Goal: Obtain resource: Download file/media

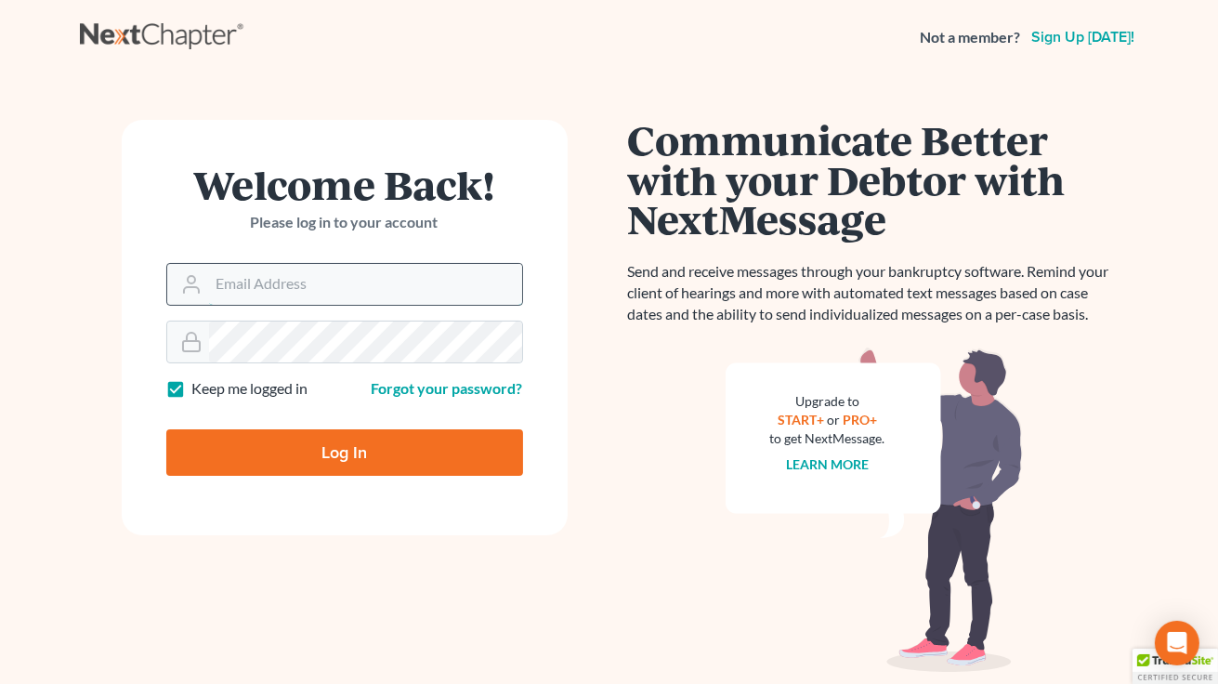
click at [245, 283] on input "Email Address" at bounding box center [365, 284] width 313 height 41
type input "[EMAIL_ADDRESS][DOMAIN_NAME]"
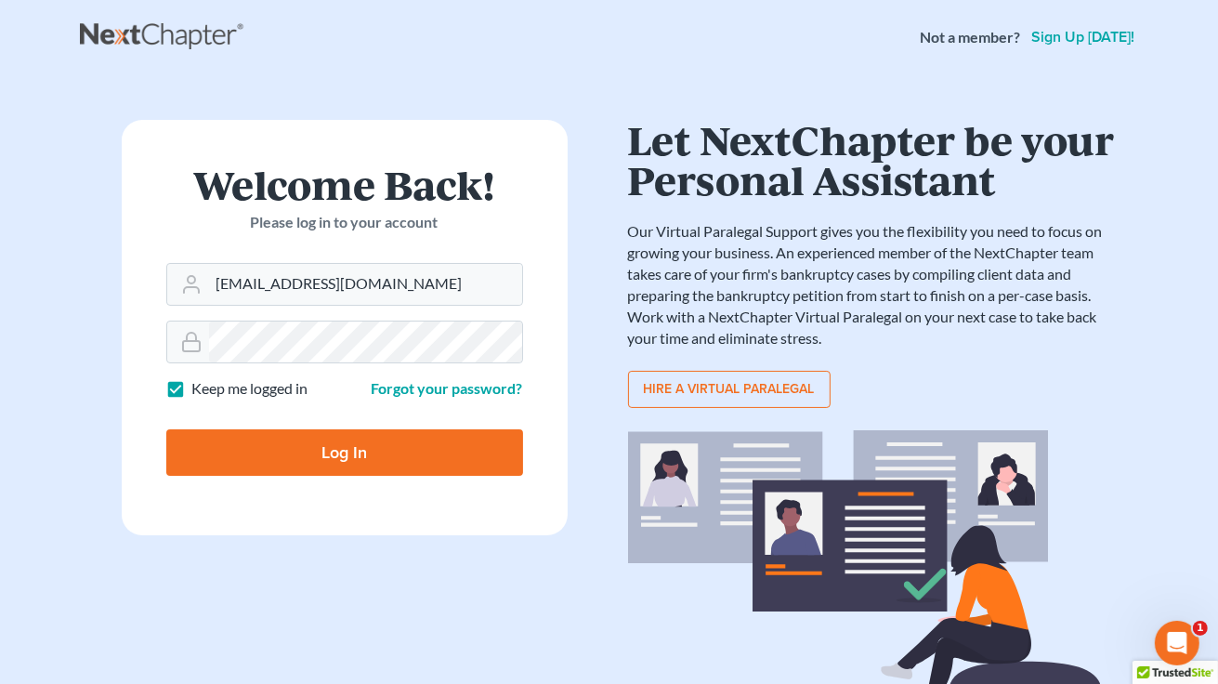
click at [343, 443] on input "Log In" at bounding box center [344, 452] width 357 height 46
type input "Thinking..."
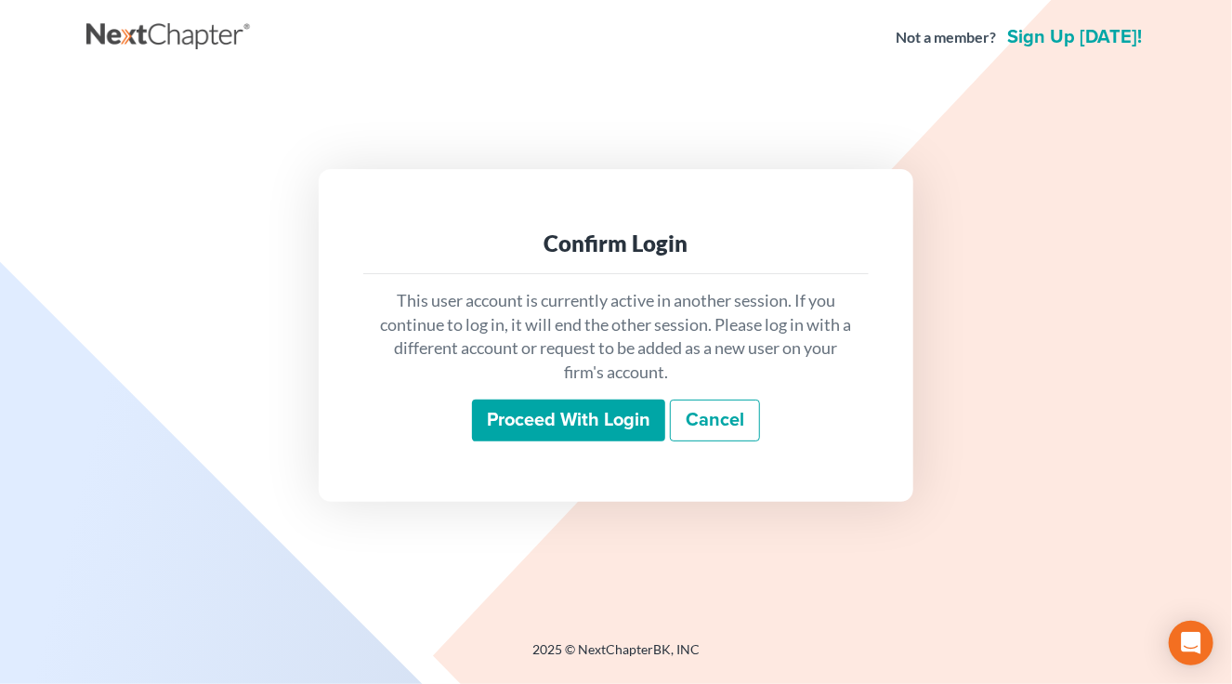
click at [561, 422] on input "Proceed with login" at bounding box center [568, 421] width 193 height 43
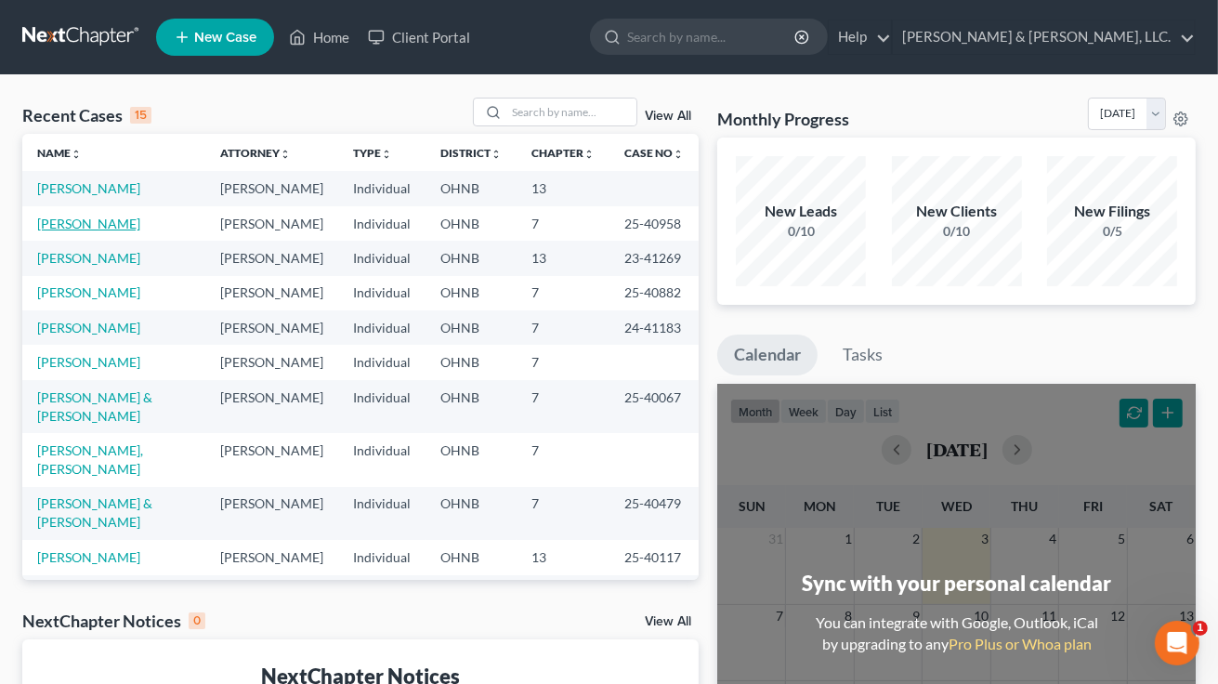
click at [76, 221] on link "[PERSON_NAME]" at bounding box center [88, 224] width 103 height 16
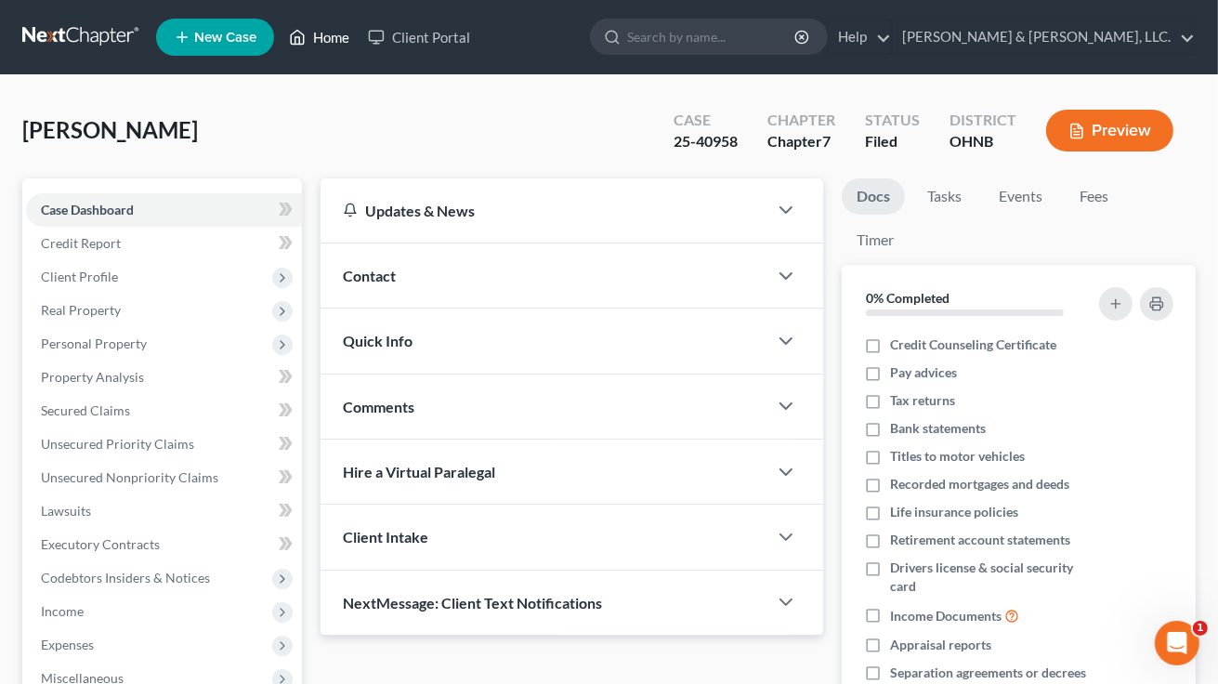
click at [323, 45] on link "Home" at bounding box center [319, 36] width 79 height 33
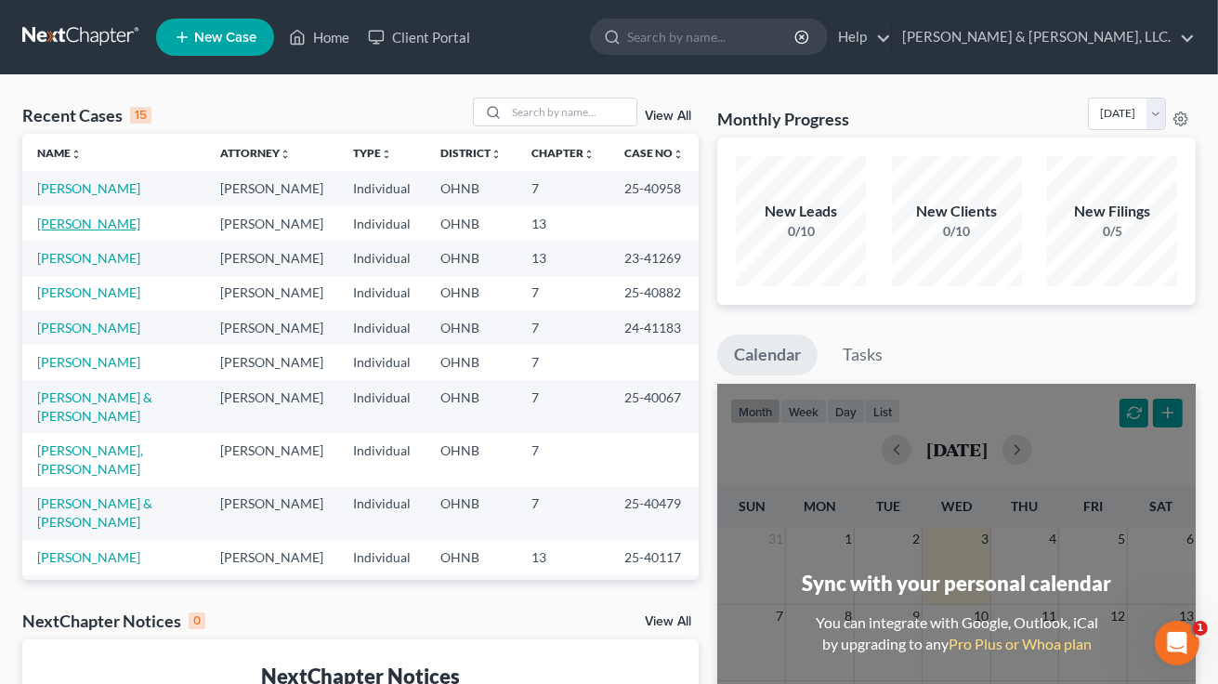
click at [97, 221] on link "[PERSON_NAME]" at bounding box center [88, 224] width 103 height 16
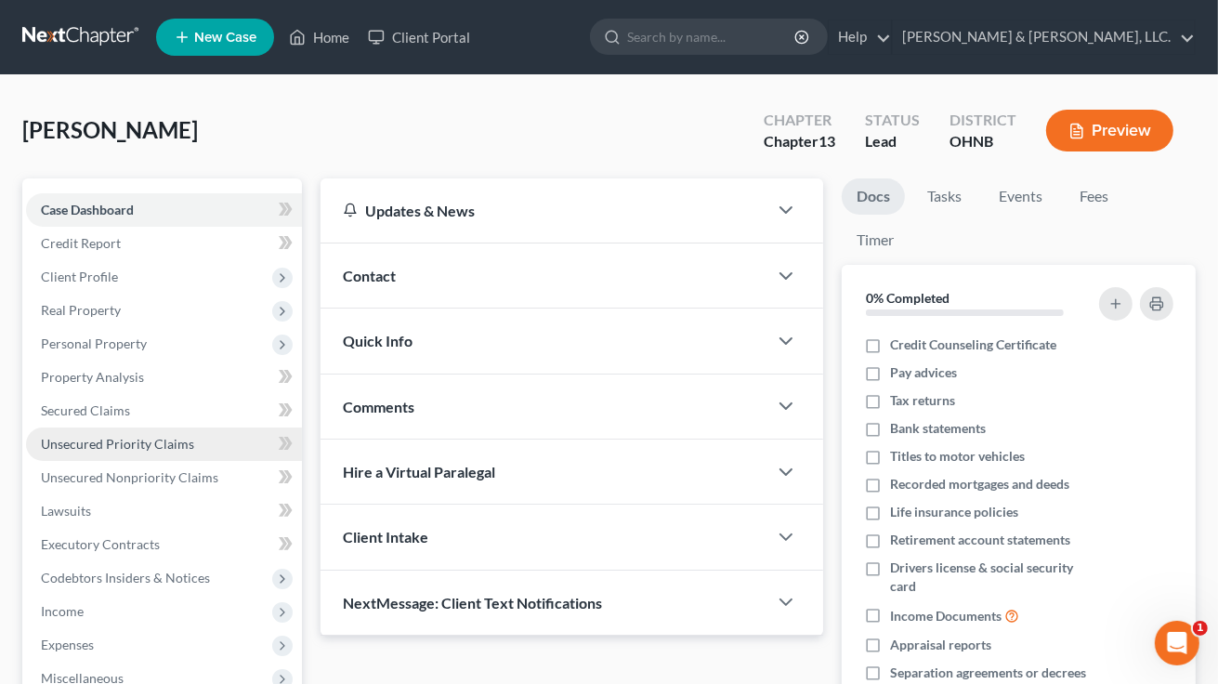
scroll to position [336, 0]
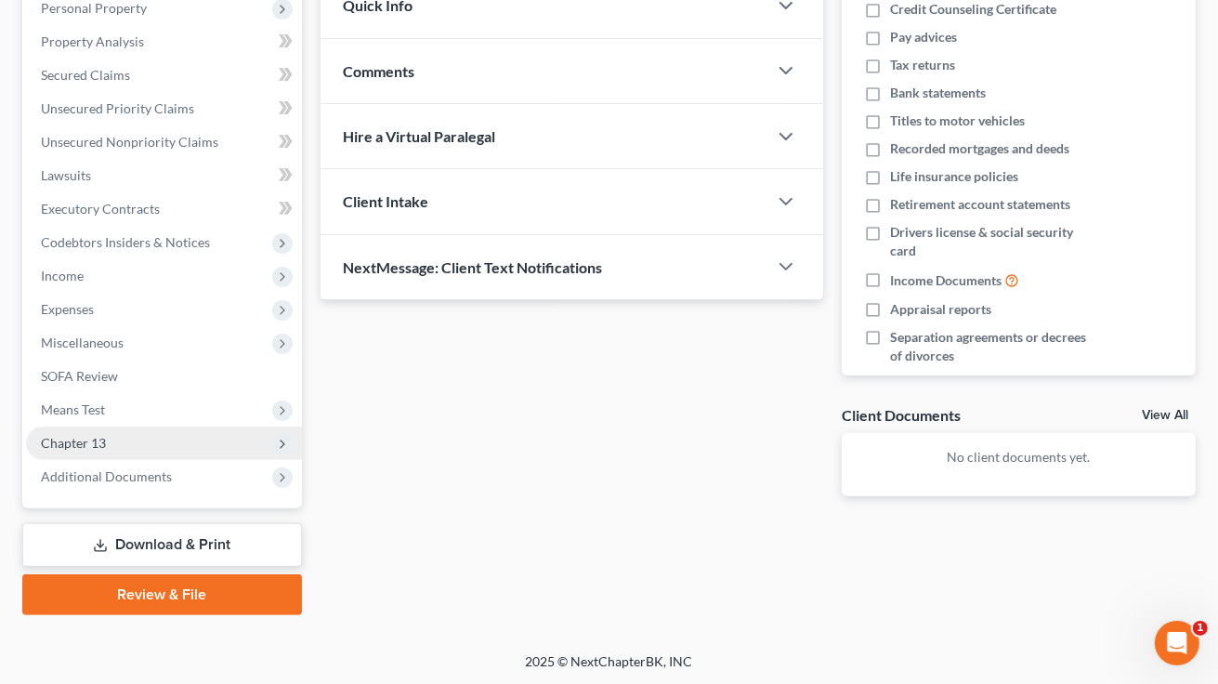
click at [99, 437] on span "Chapter 13" at bounding box center [73, 443] width 65 height 16
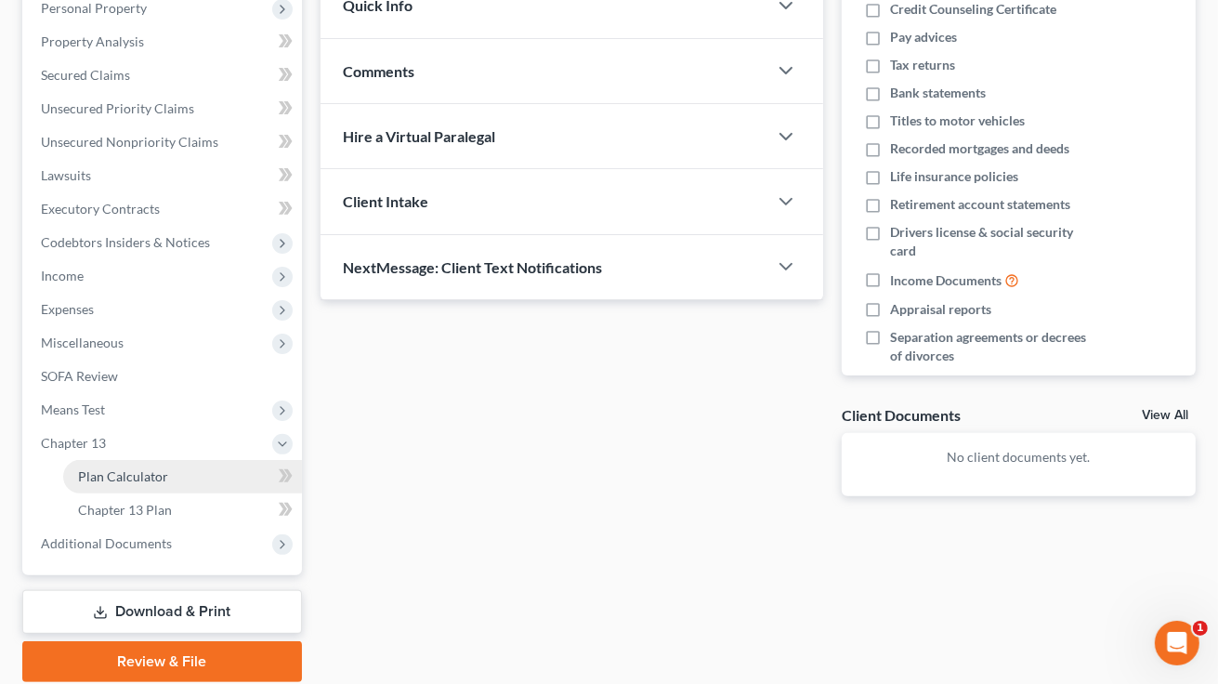
click at [145, 480] on span "Plan Calculator" at bounding box center [123, 476] width 90 height 16
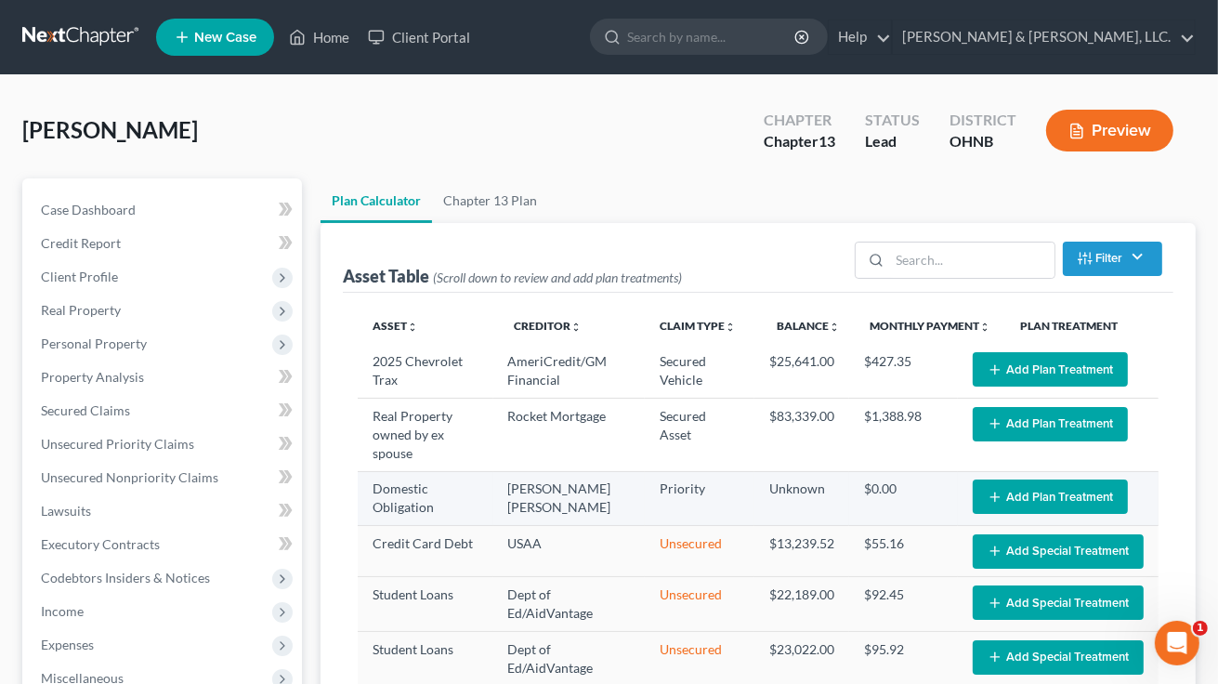
select select "59"
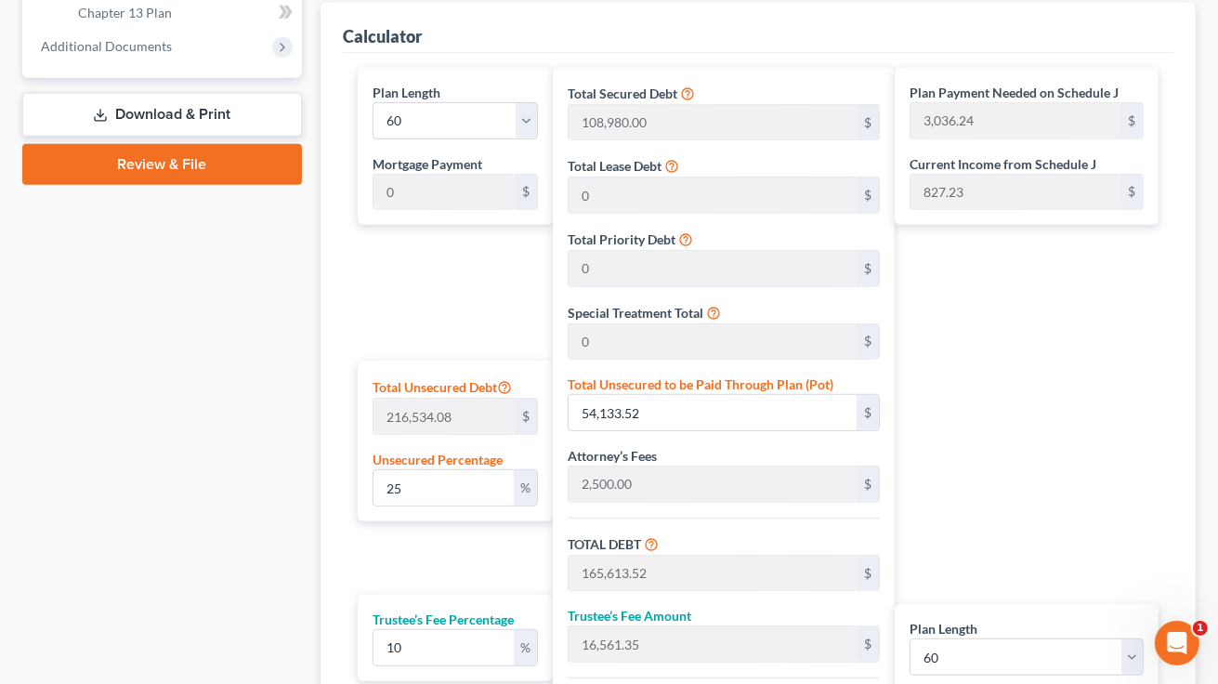
scroll to position [836, 0]
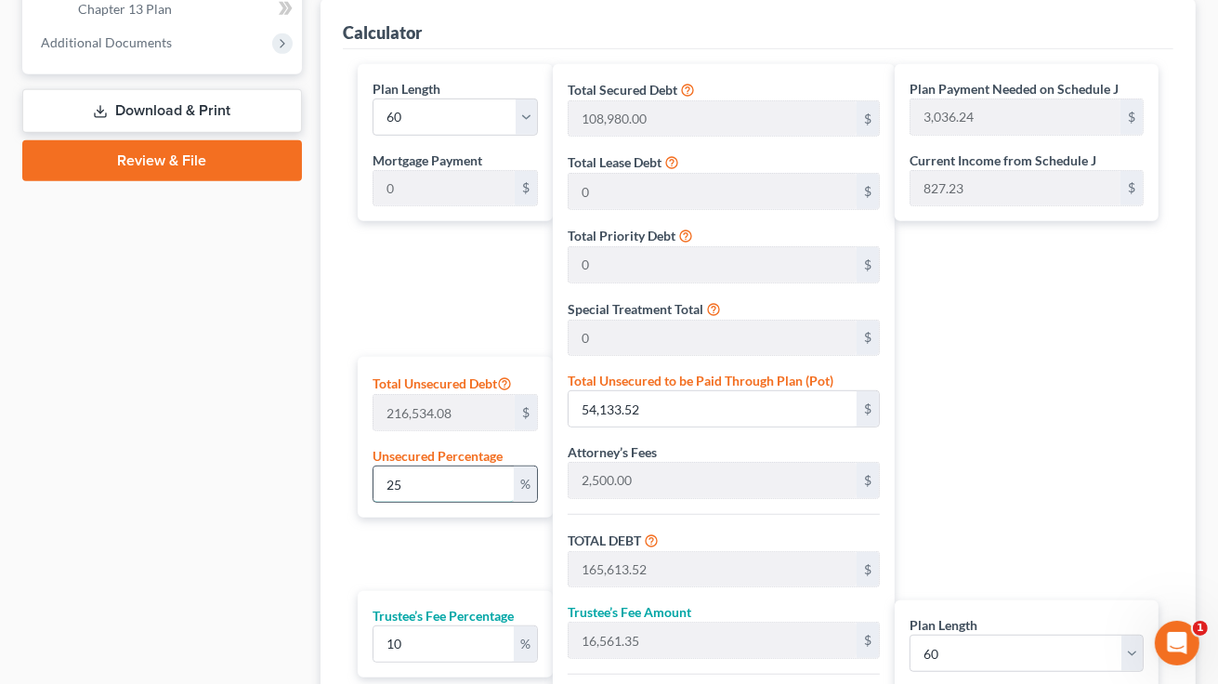
drag, startPoint x: 387, startPoint y: 482, endPoint x: 404, endPoint y: 478, distance: 18.3
click at [404, 478] on input "25" at bounding box center [444, 484] width 141 height 35
type input "1"
type input "2,165.34"
type input "113,645.34"
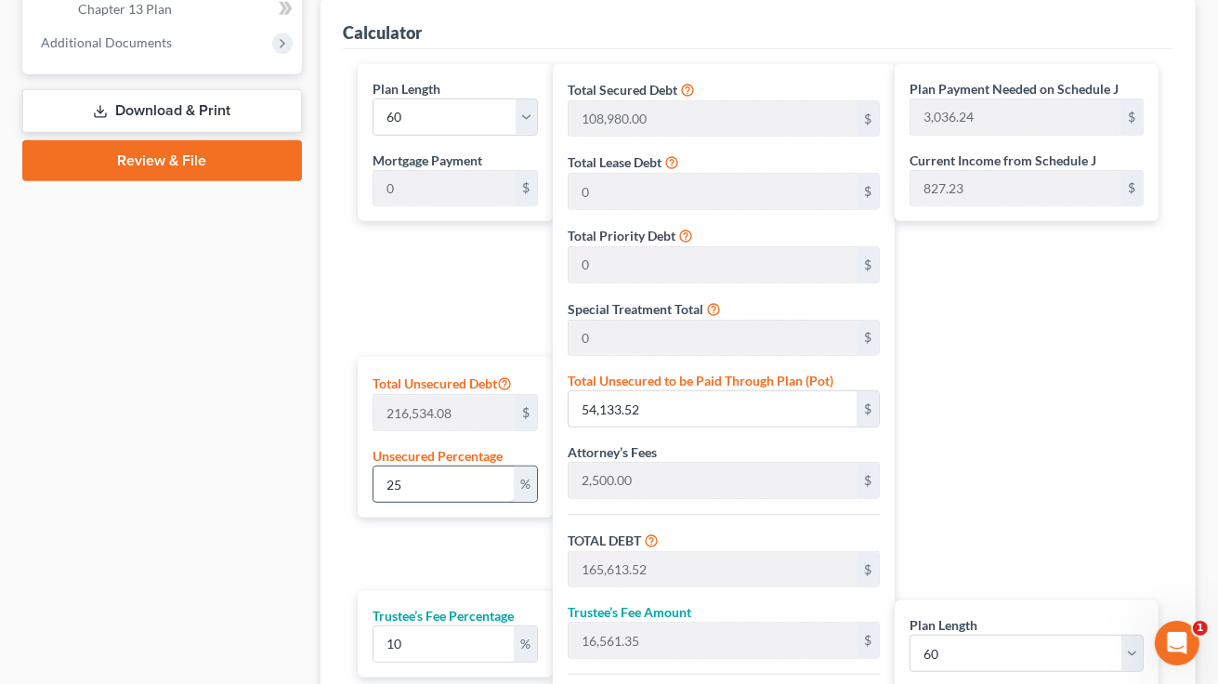
type input "11,364.53"
type input "125,009.87"
type input "2,083.49"
type input "10"
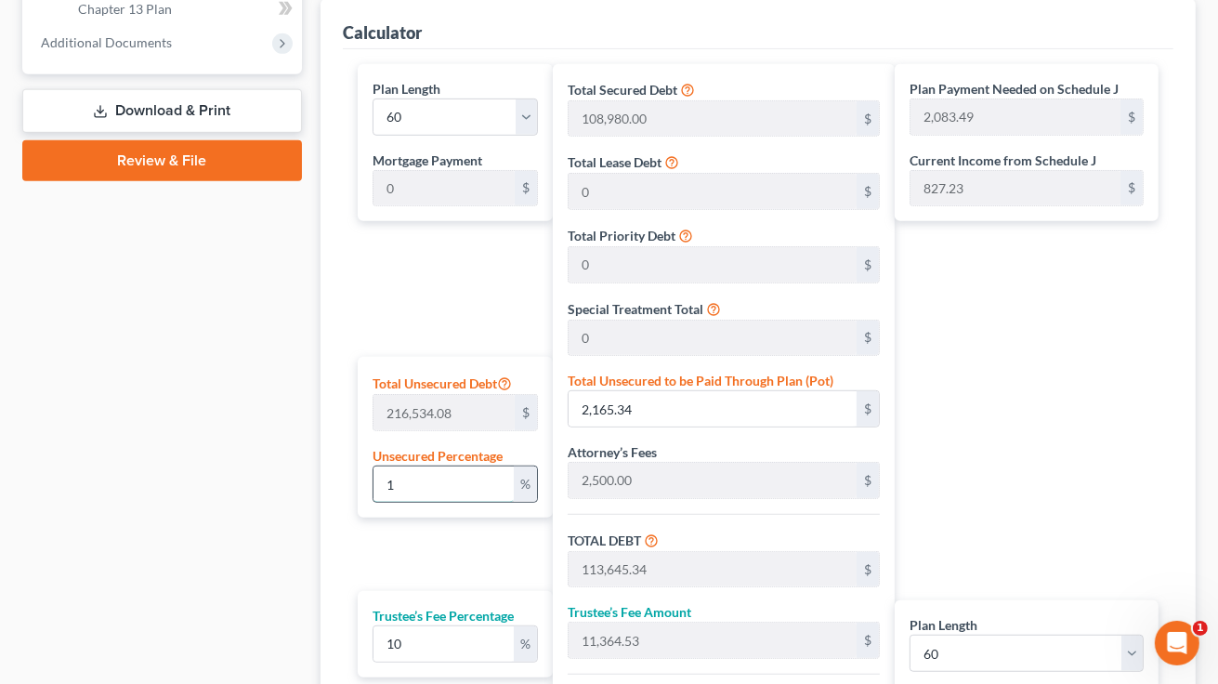
type input "21,653.40"
type input "133,133.40"
type input "13,313.34"
type input "146,446.74"
type input "2,440.77"
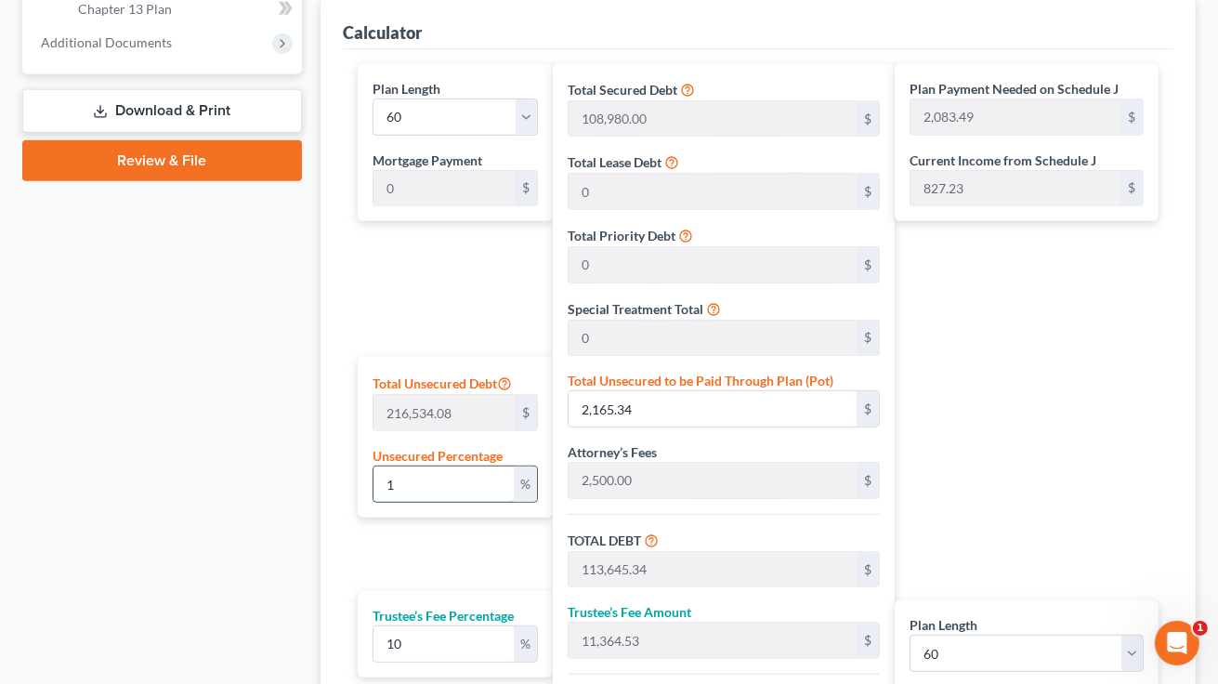
type input "2,440.77"
type input "10"
click at [1013, 341] on div "Plan Payment Needed on Schedule J 2,440.77 $ Current Income from Schedule J 827…" at bounding box center [1031, 441] width 273 height 755
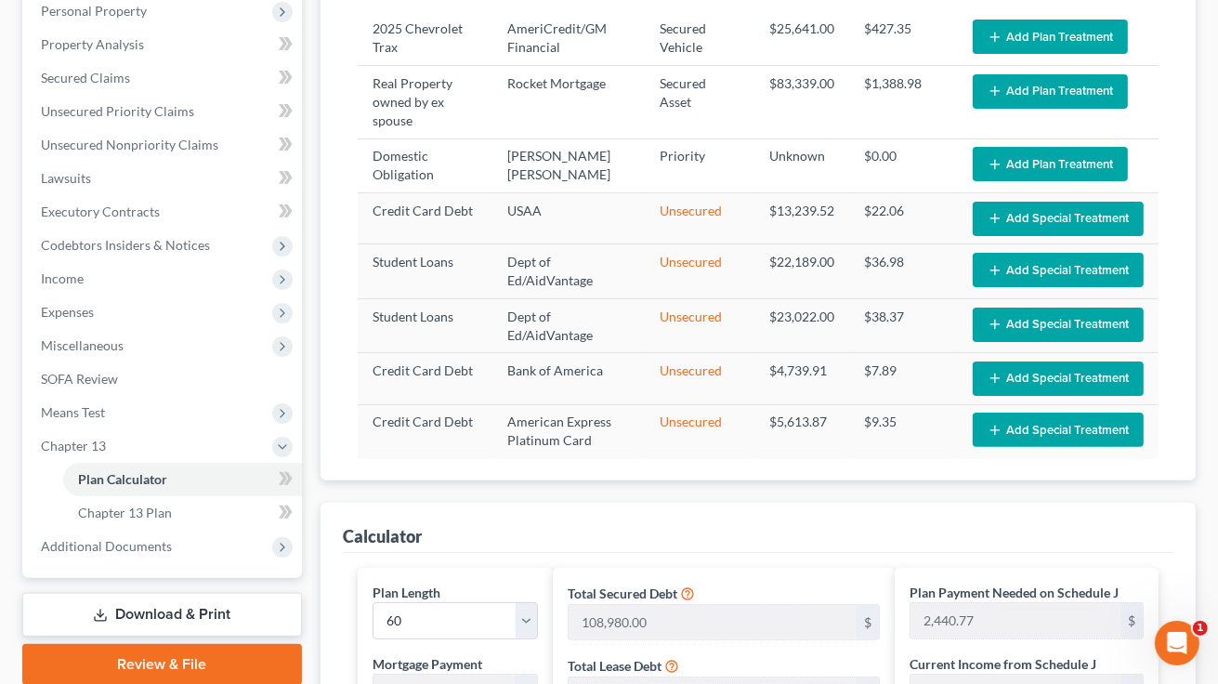
scroll to position [279, 0]
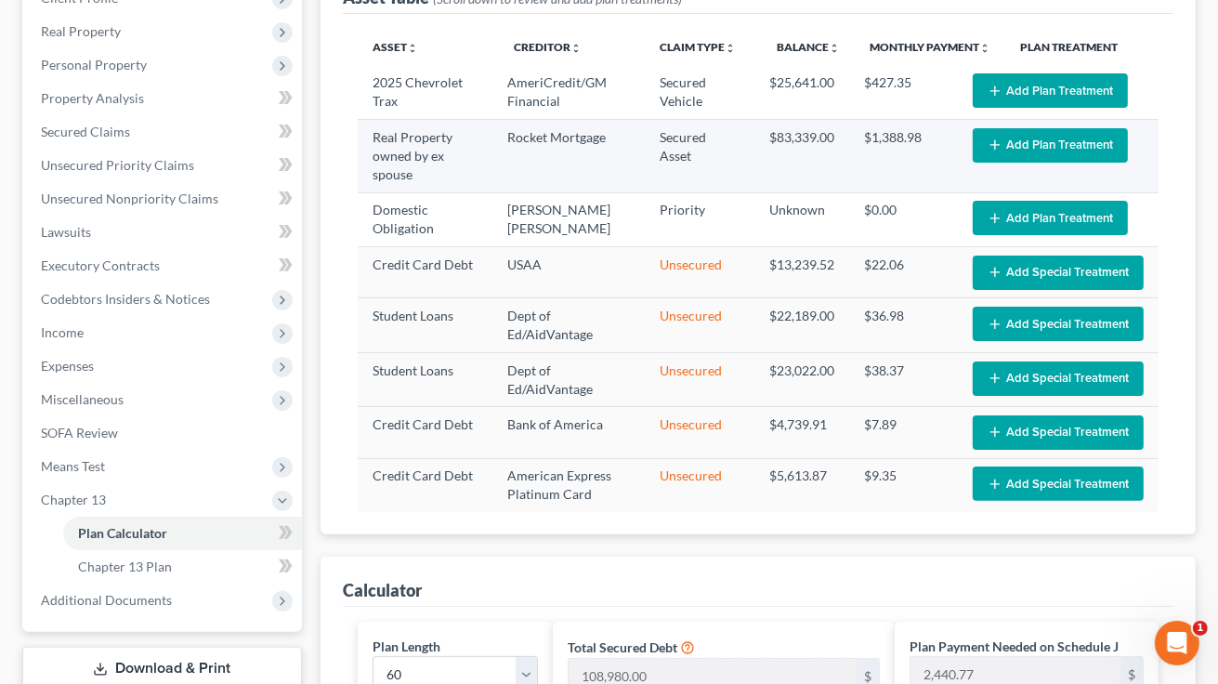
click at [1012, 144] on button "Add Plan Treatment" at bounding box center [1050, 145] width 155 height 34
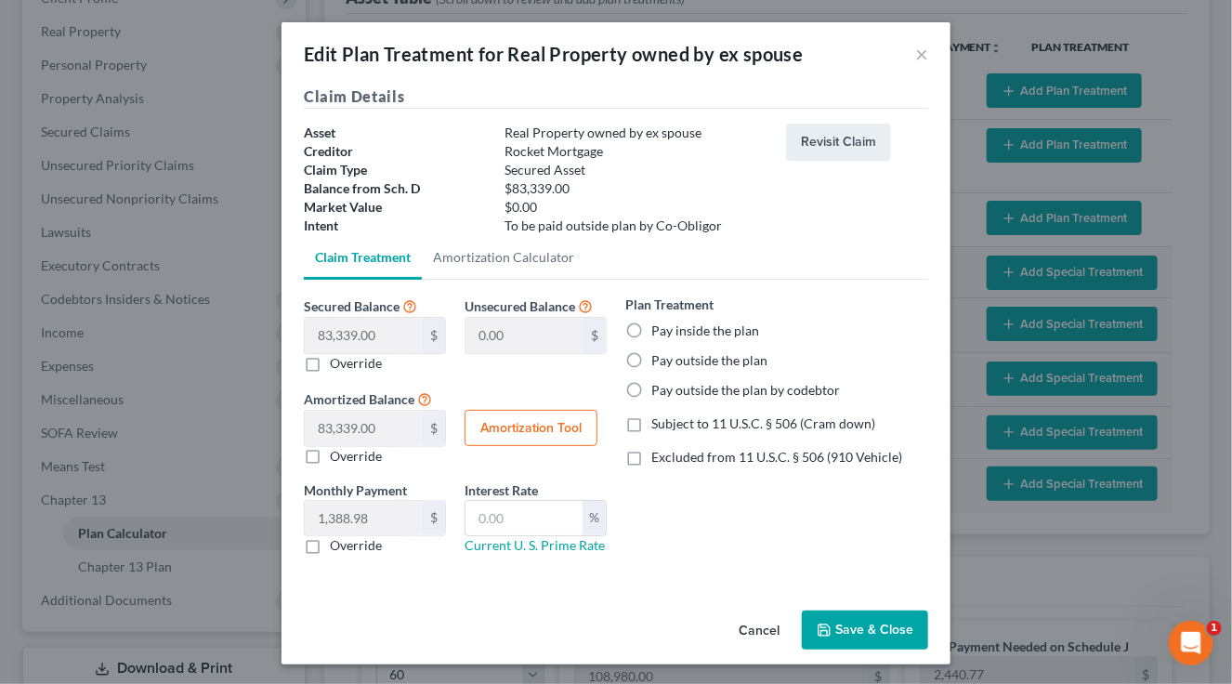
click at [651, 359] on label "Pay outside the plan" at bounding box center [709, 360] width 116 height 19
click at [659, 359] on input "Pay outside the plan" at bounding box center [665, 357] width 12 height 12
radio input "true"
click at [651, 358] on label "Pay outside the plan" at bounding box center [709, 360] width 116 height 19
click at [659, 358] on input "Pay outside the plan" at bounding box center [665, 357] width 12 height 12
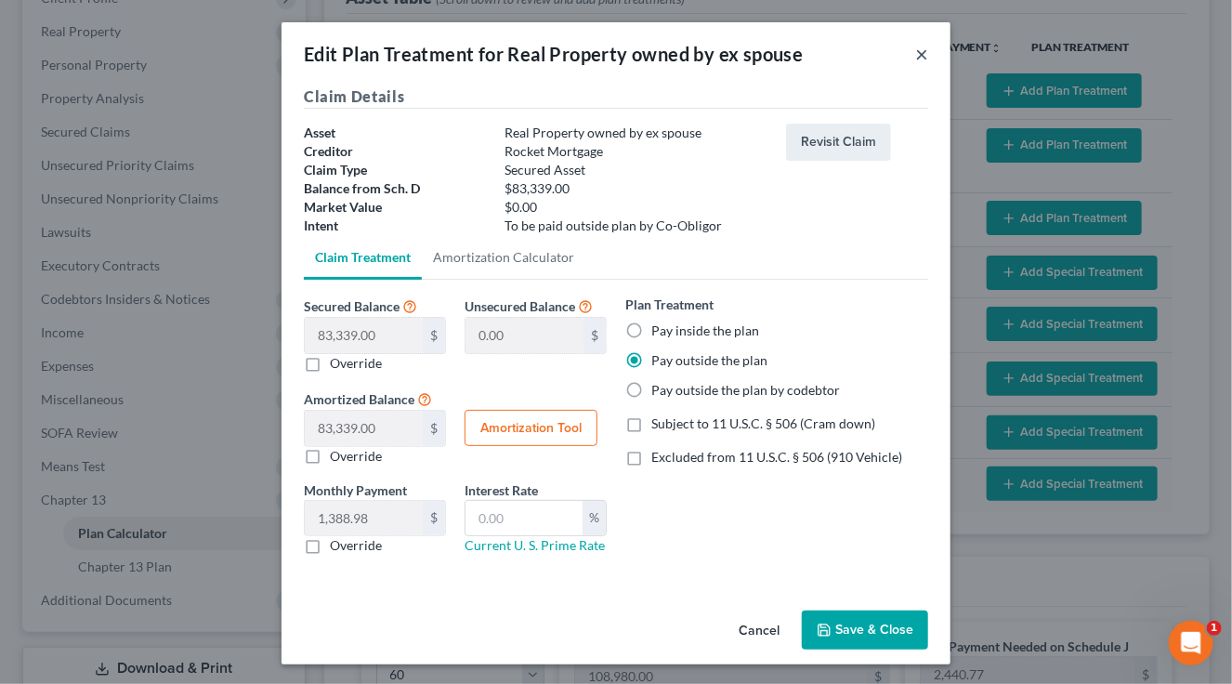
click at [915, 53] on button "×" at bounding box center [921, 54] width 13 height 22
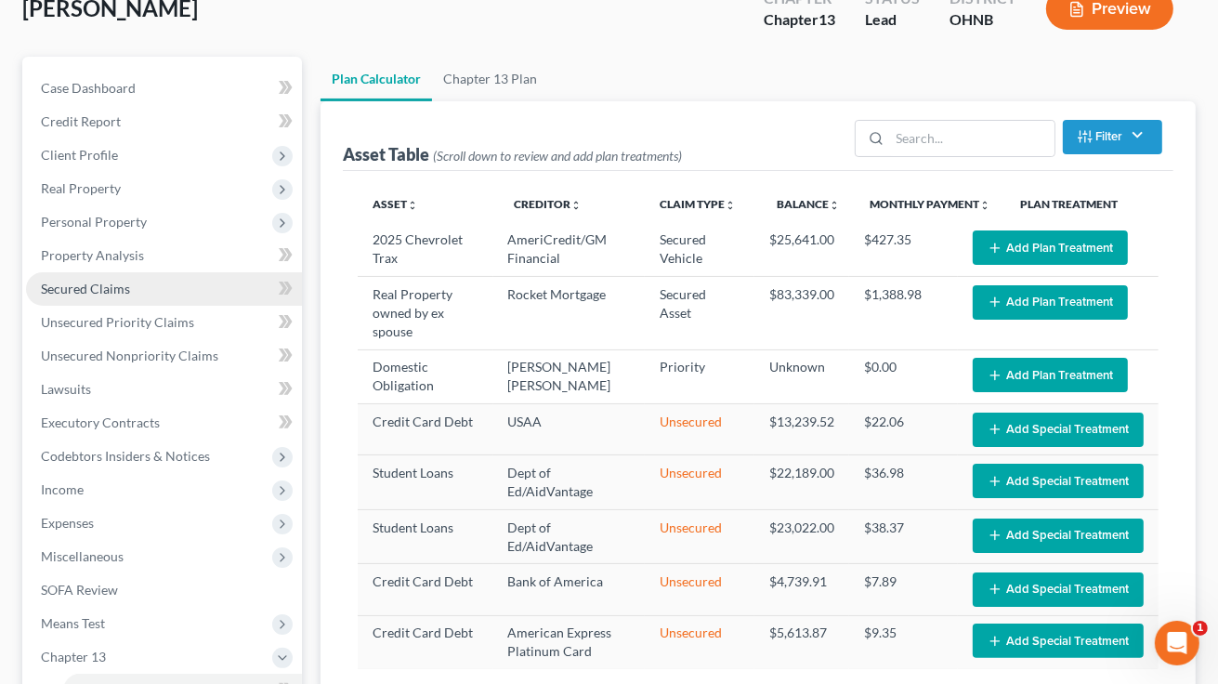
scroll to position [0, 0]
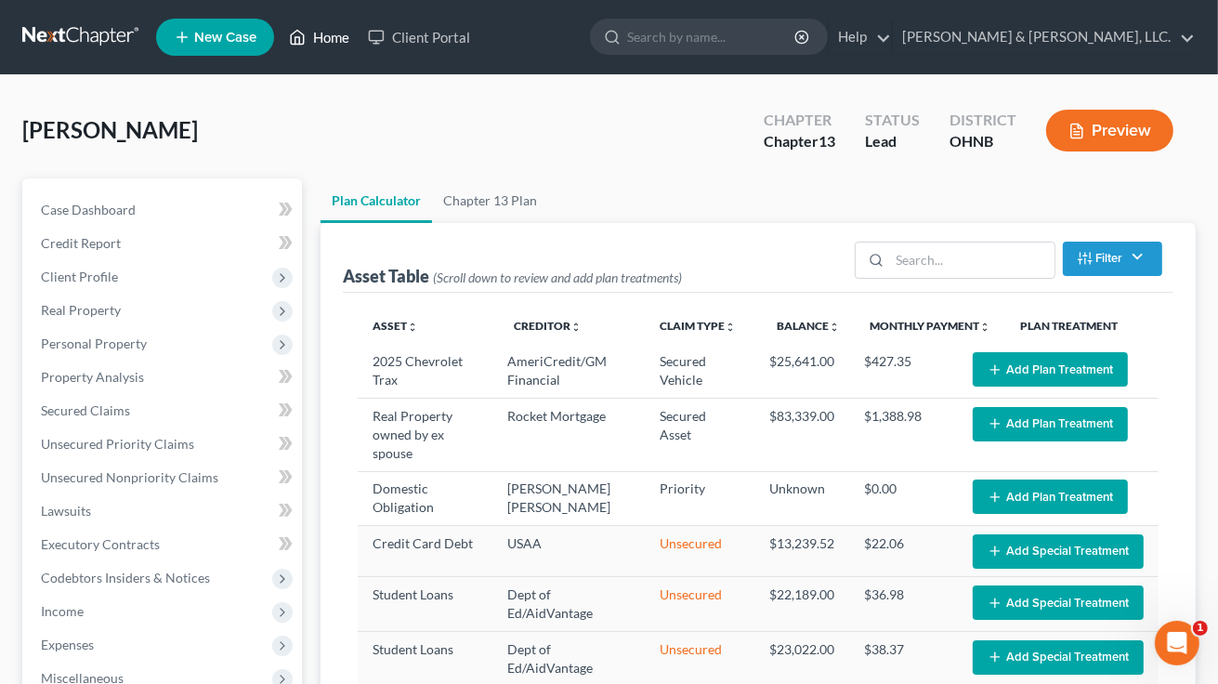
click at [340, 33] on link "Home" at bounding box center [319, 36] width 79 height 33
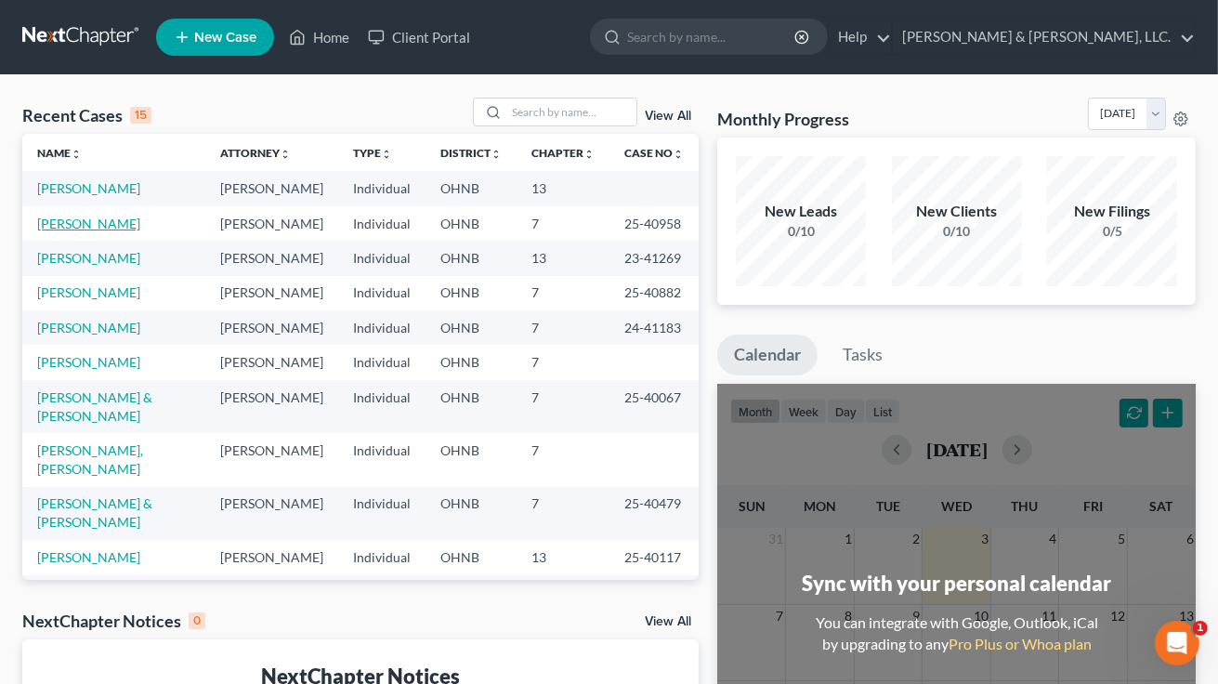
click at [120, 216] on link "[PERSON_NAME]" at bounding box center [88, 224] width 103 height 16
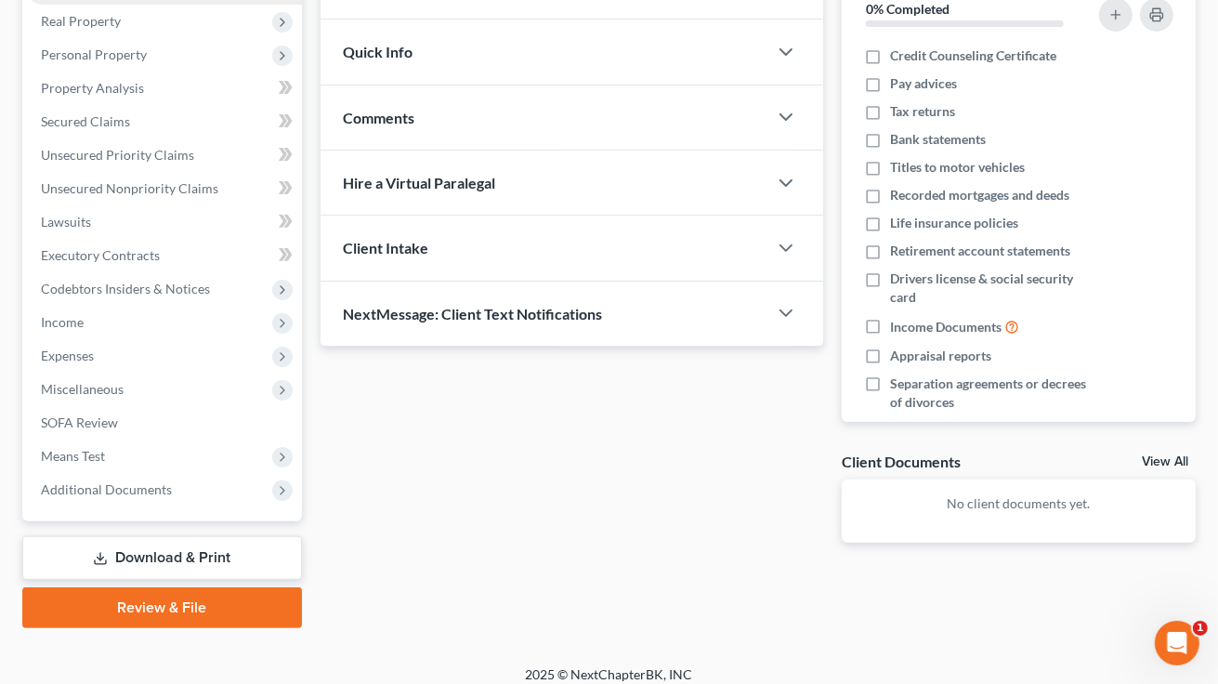
scroll to position [302, 0]
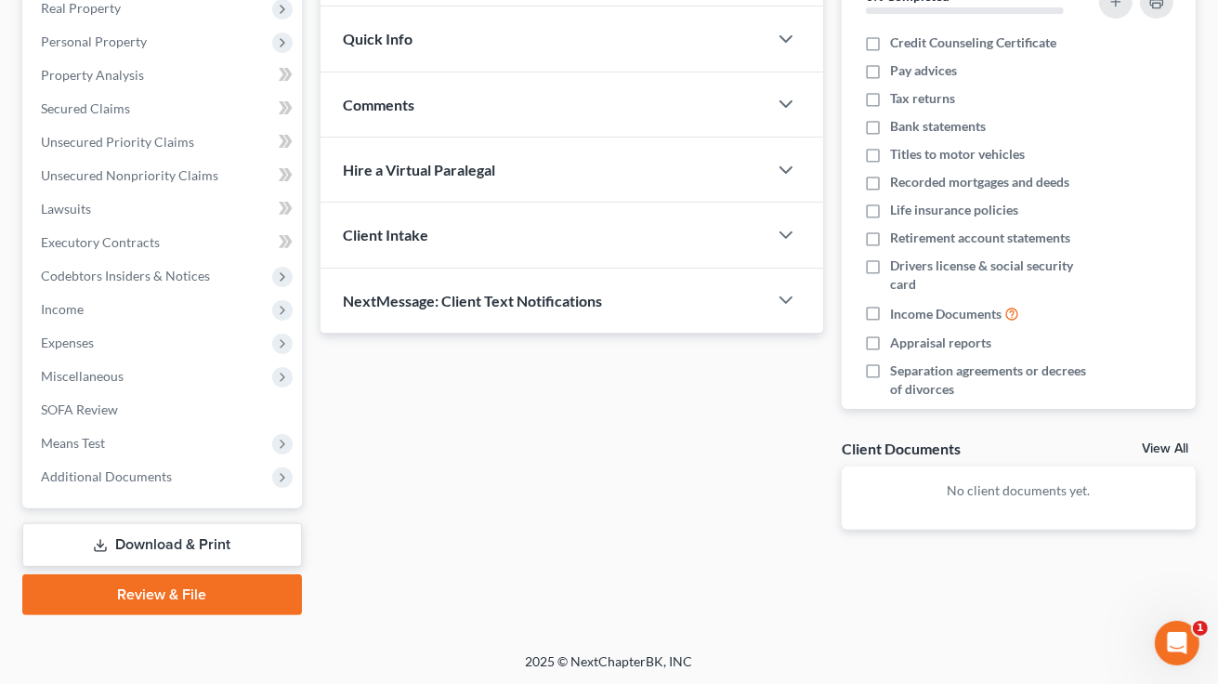
click at [175, 536] on link "Download & Print" at bounding box center [162, 545] width 280 height 44
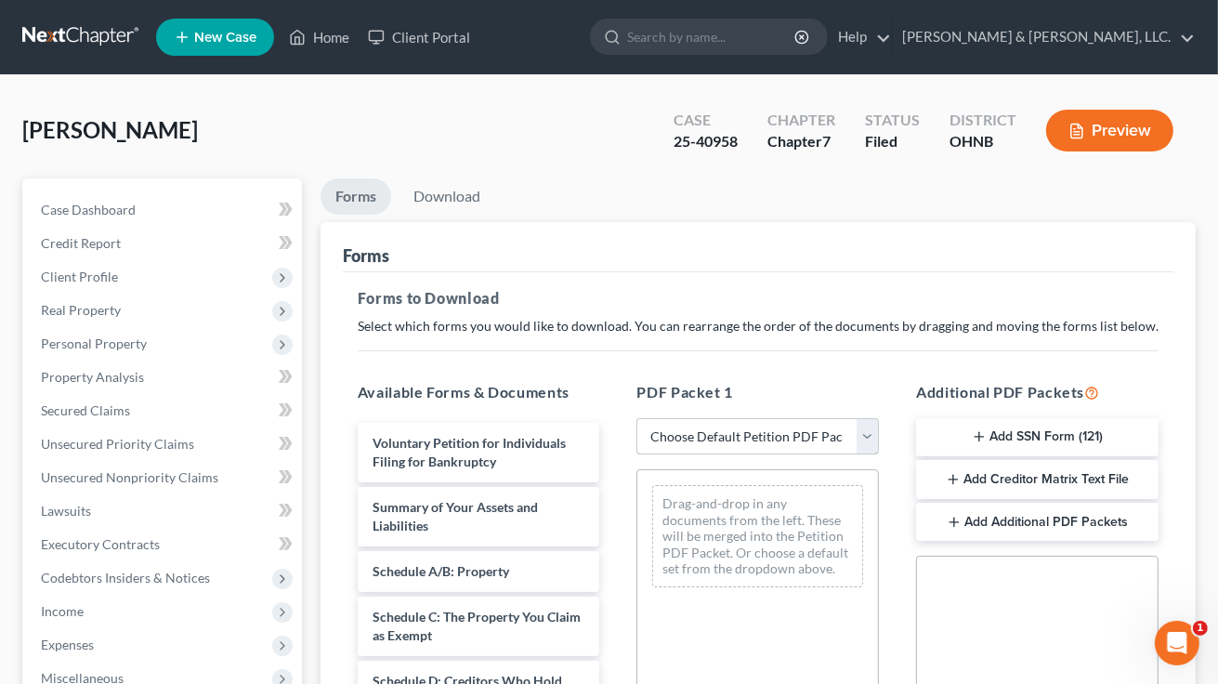
click at [865, 440] on select "Choose Default Petition PDF Packet Complete Bankruptcy Petition (all forms and …" at bounding box center [758, 436] width 243 height 37
select select "0"
click at [637, 418] on select "Choose Default Petition PDF Packet Complete Bankruptcy Petition (all forms and …" at bounding box center [758, 436] width 243 height 37
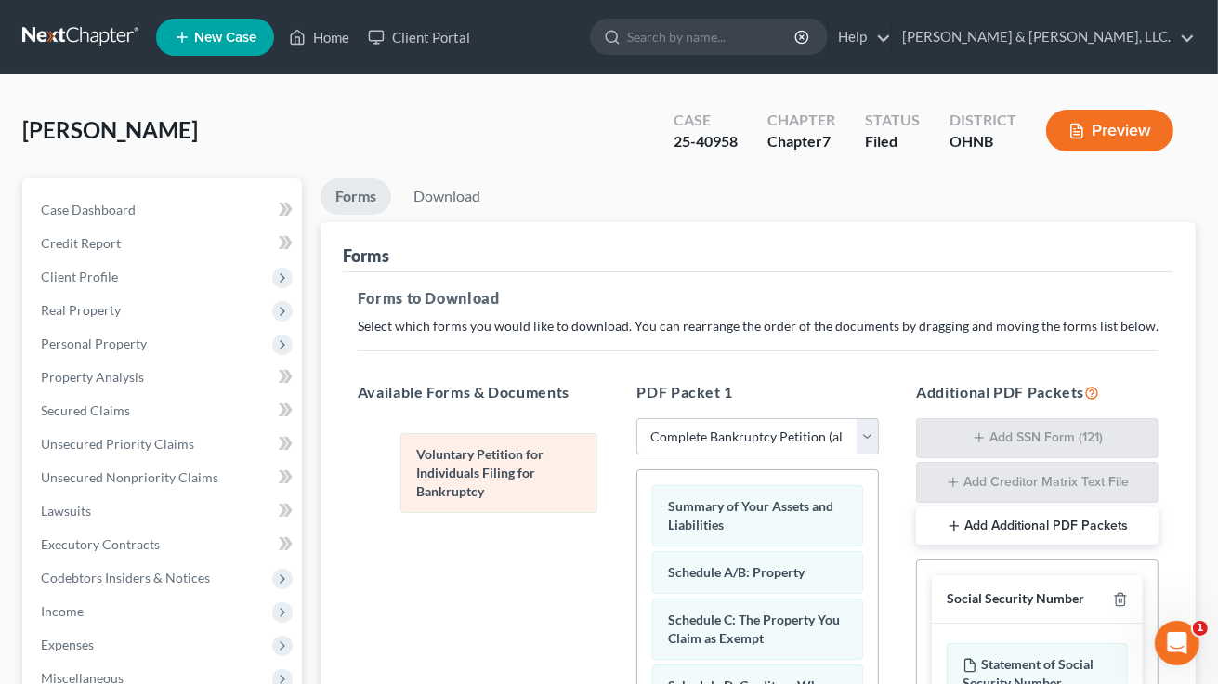
drag, startPoint x: 722, startPoint y: 509, endPoint x: 470, endPoint y: 458, distance: 257.0
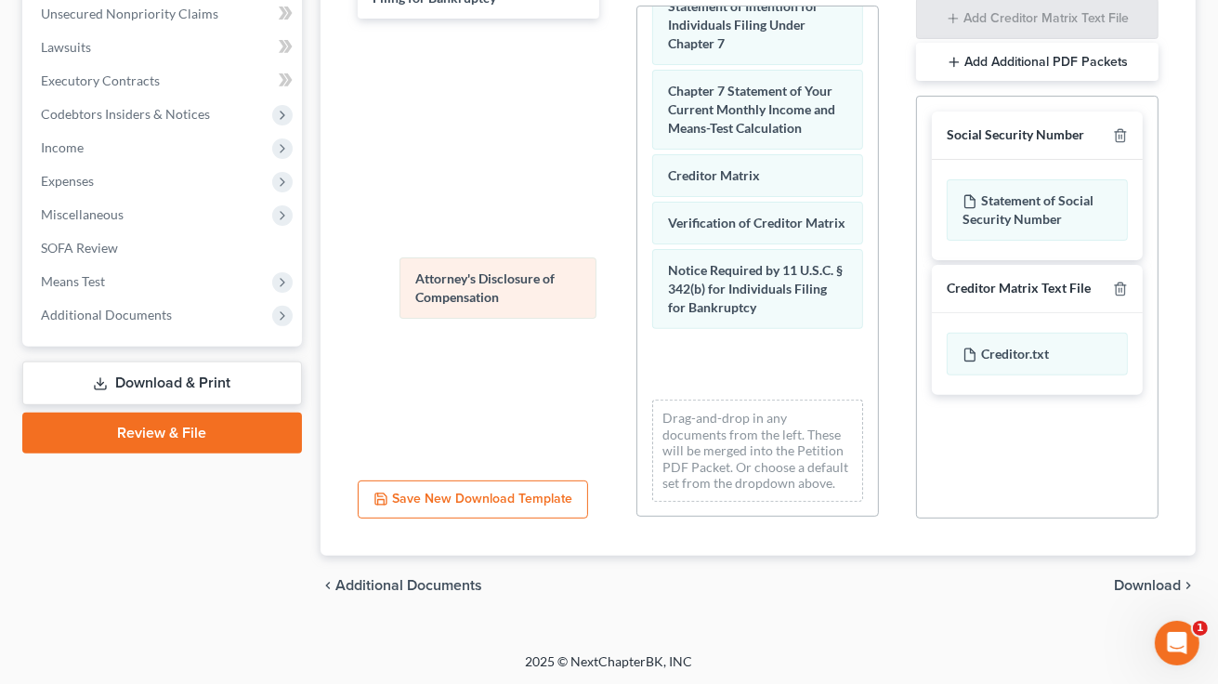
scroll to position [761, 0]
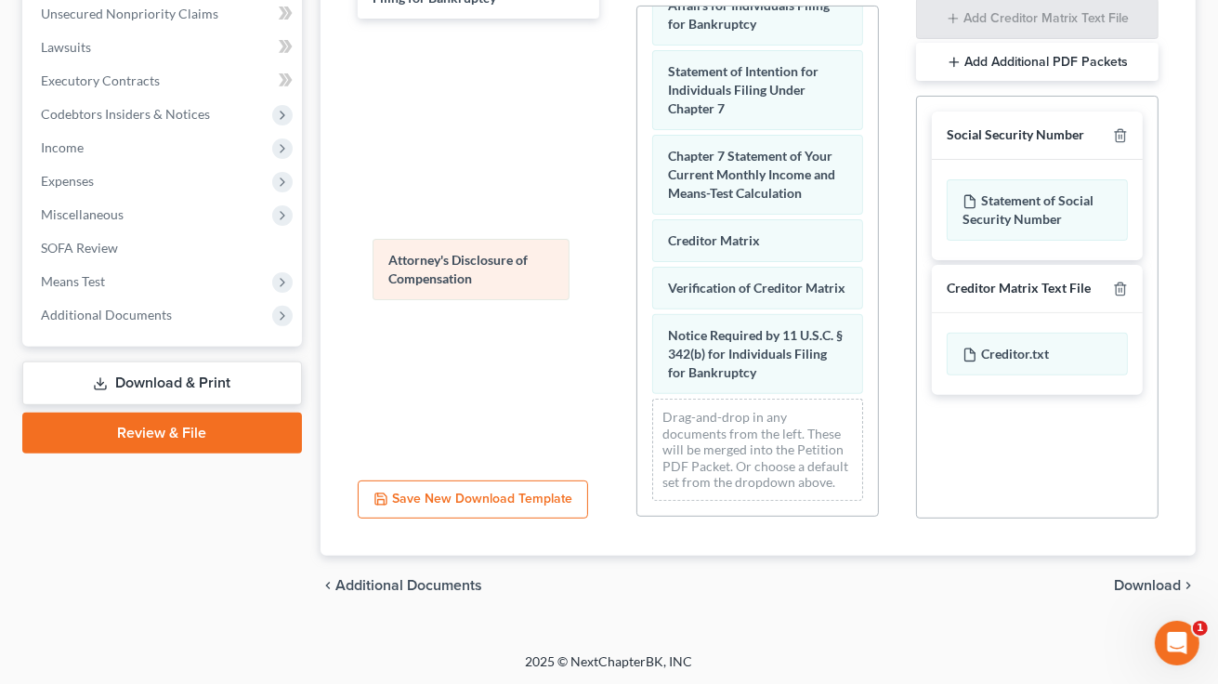
drag, startPoint x: 717, startPoint y: 346, endPoint x: 438, endPoint y: 268, distance: 290.4
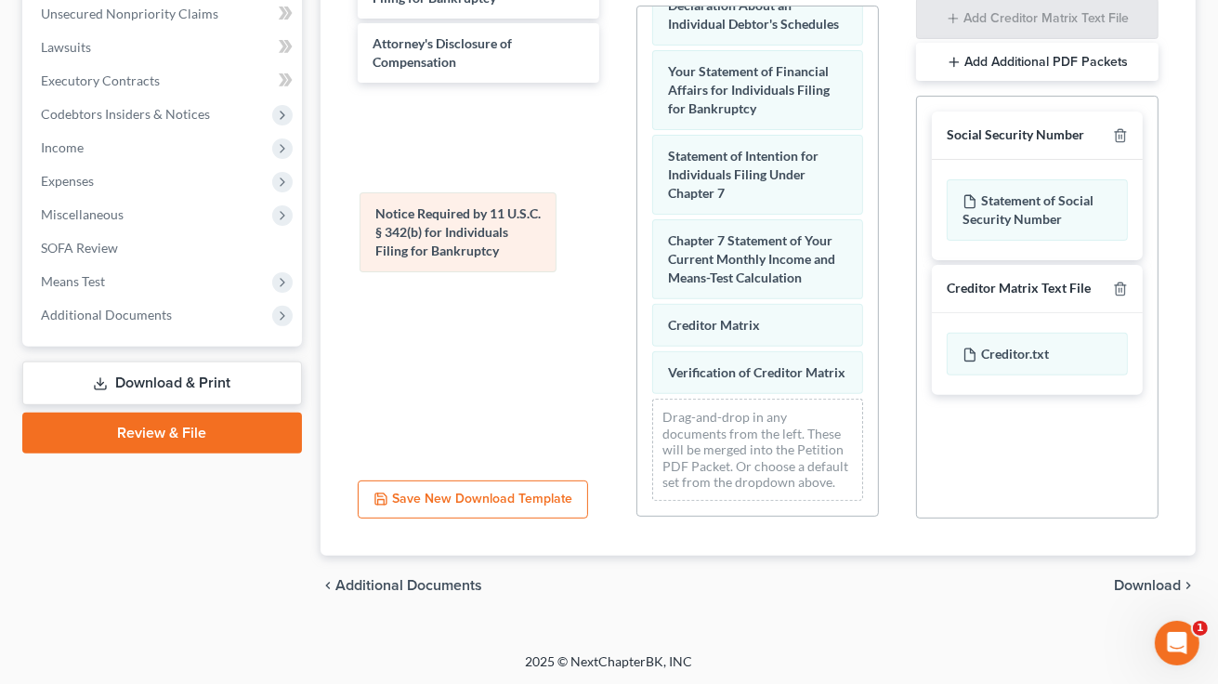
scroll to position [677, 0]
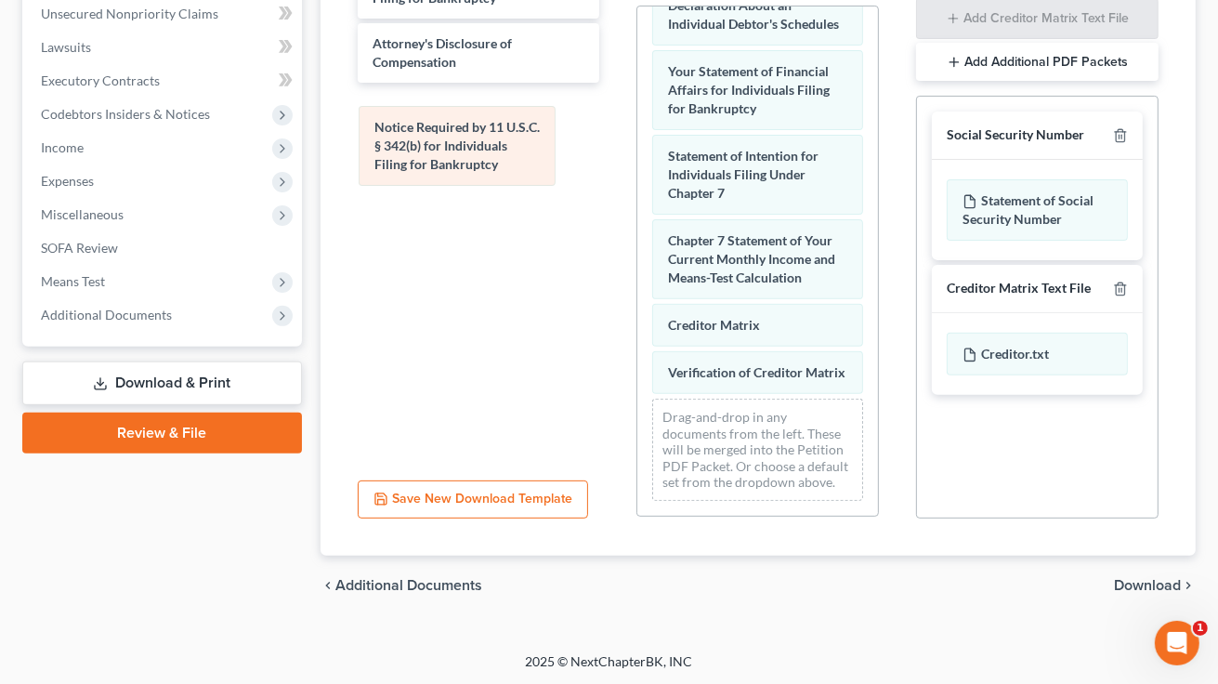
drag, startPoint x: 773, startPoint y: 352, endPoint x: 480, endPoint y: 160, distance: 351.1
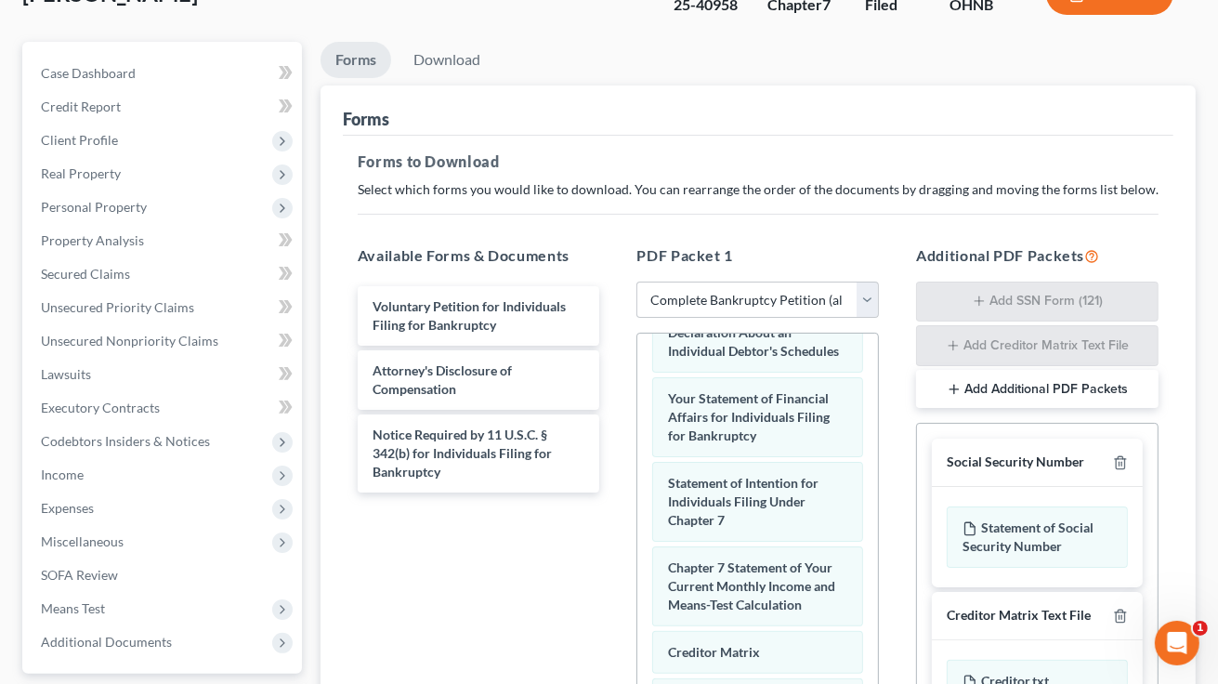
scroll to position [0, 0]
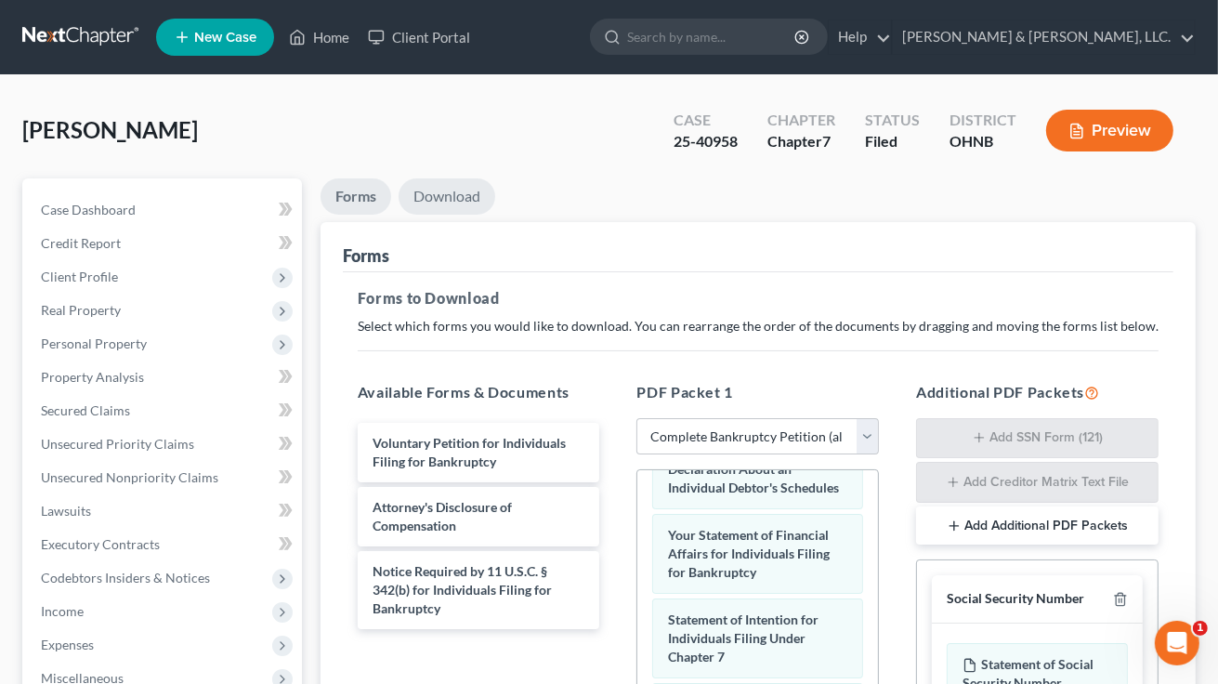
click at [452, 197] on link "Download" at bounding box center [447, 196] width 97 height 36
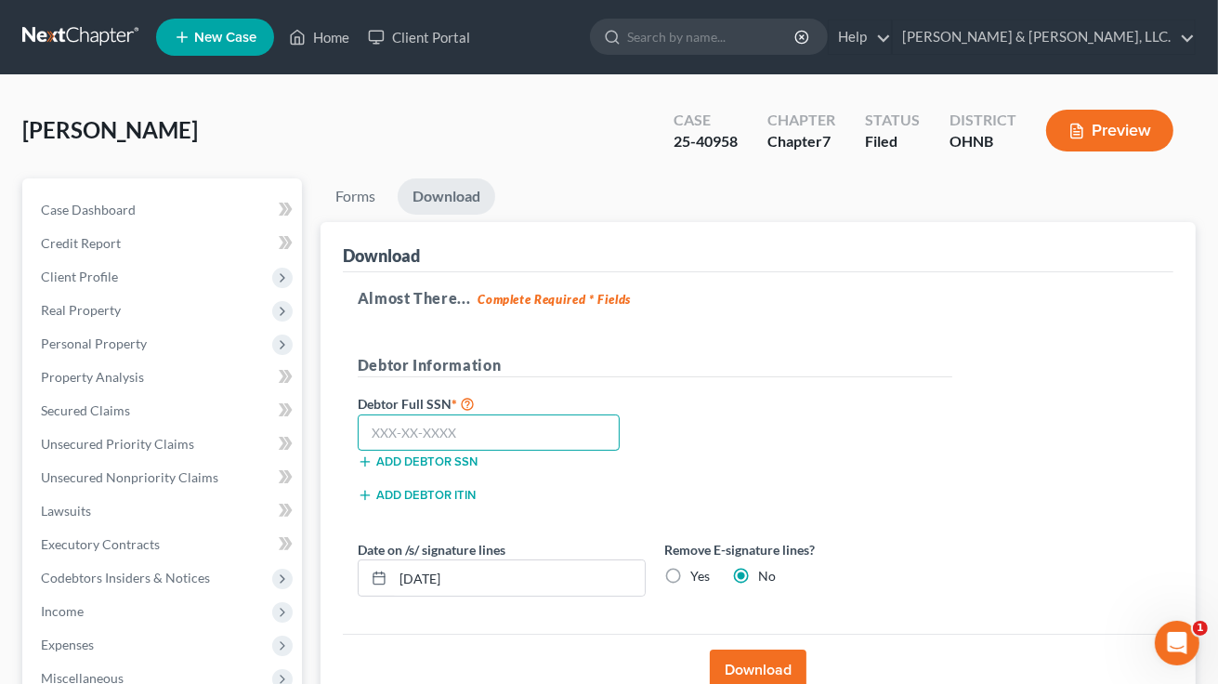
click at [476, 427] on input "text" at bounding box center [489, 432] width 263 height 37
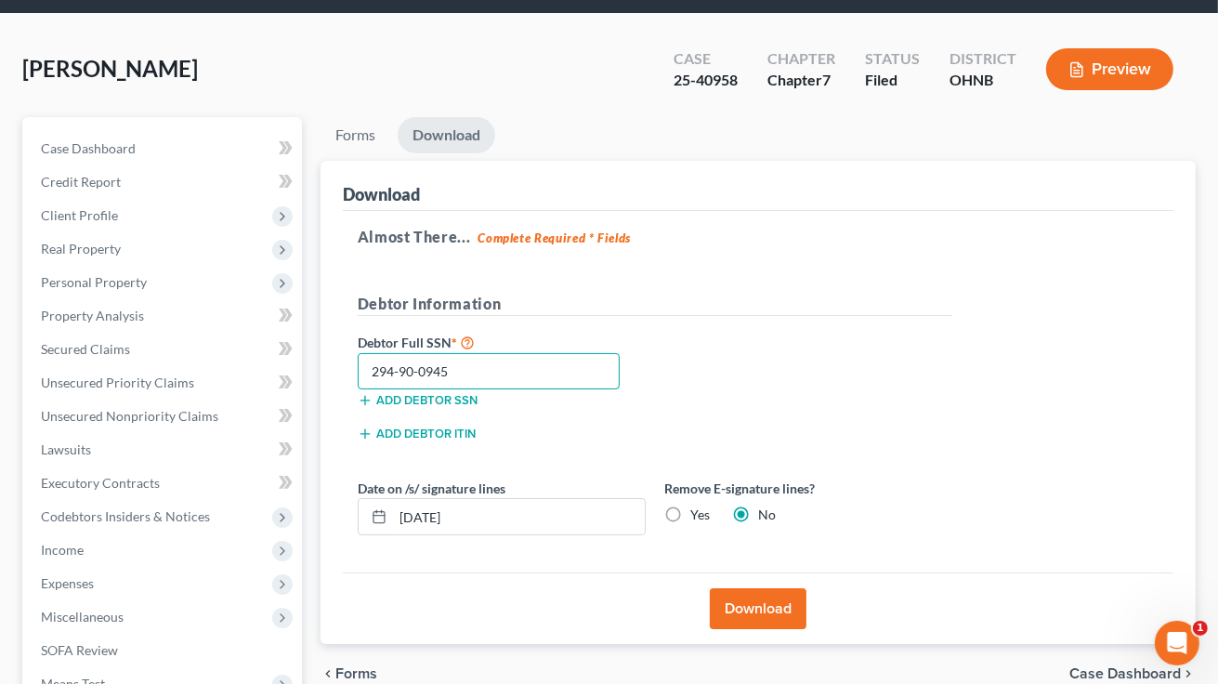
scroll to position [93, 0]
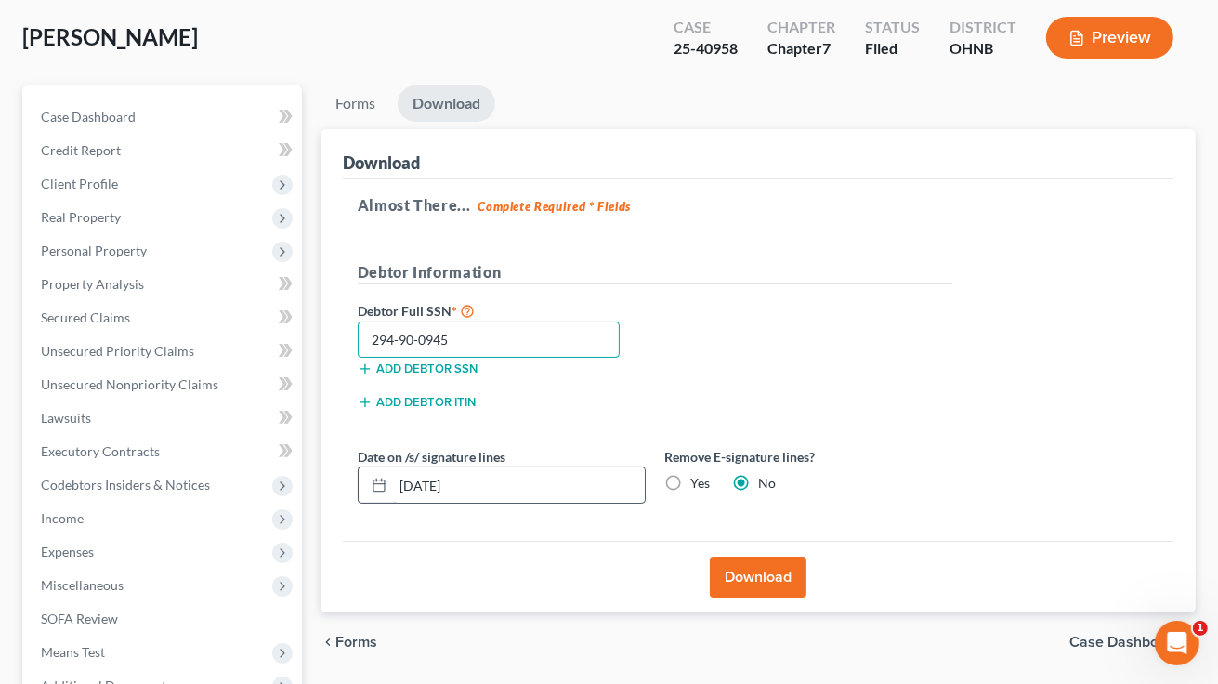
type input "294-90-0945"
drag, startPoint x: 482, startPoint y: 480, endPoint x: 400, endPoint y: 493, distance: 83.6
click at [400, 493] on input "[DATE]" at bounding box center [519, 484] width 252 height 35
click at [413, 486] on input "[DATE]" at bounding box center [519, 484] width 252 height 35
type input "[DATE]"
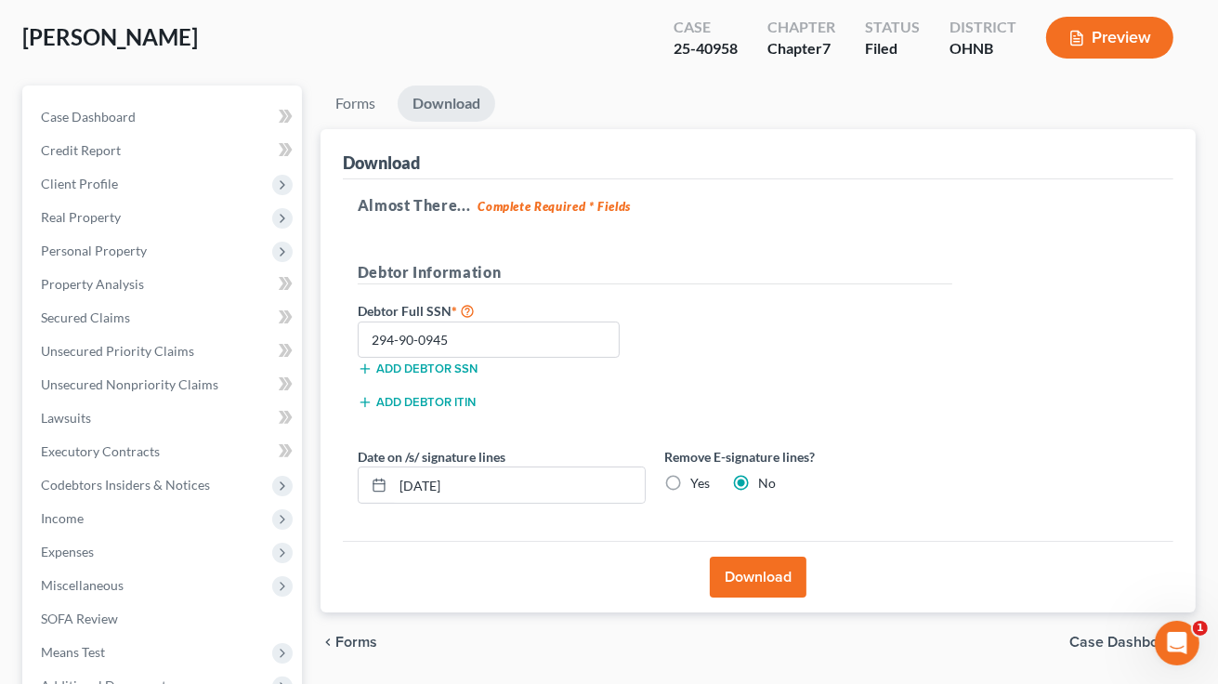
click at [760, 574] on button "Download" at bounding box center [758, 577] width 97 height 41
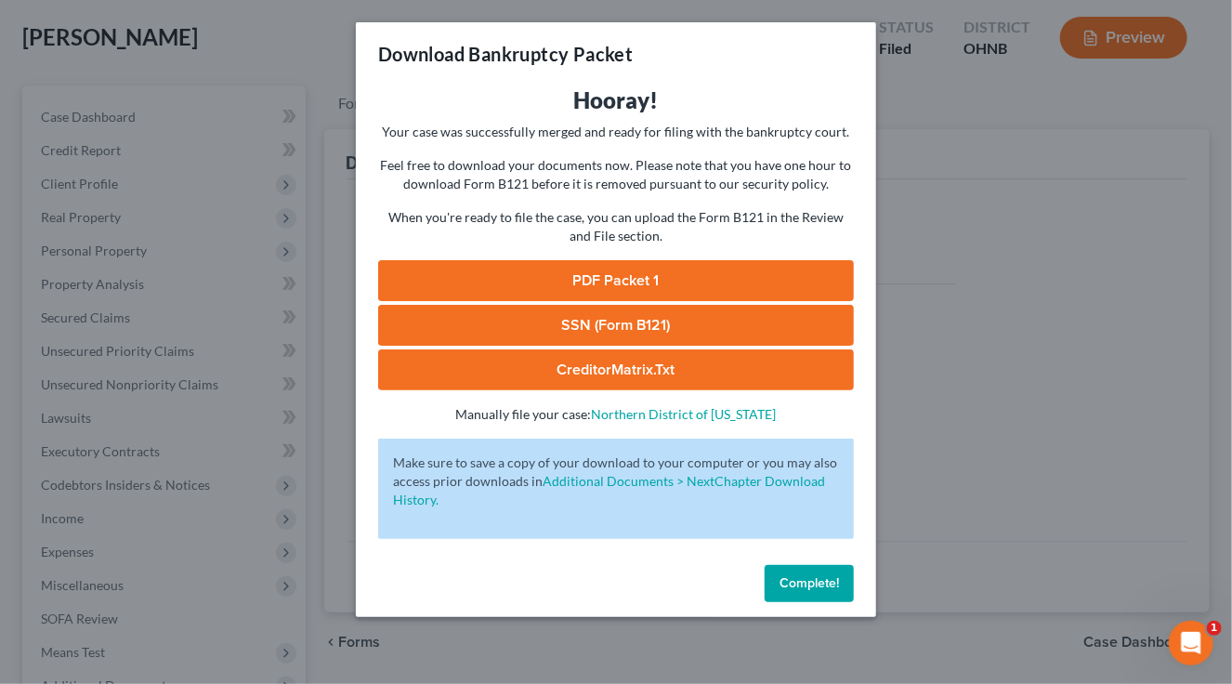
click at [589, 272] on link "PDF Packet 1" at bounding box center [616, 280] width 476 height 41
click at [809, 585] on span "Complete!" at bounding box center [809, 583] width 59 height 16
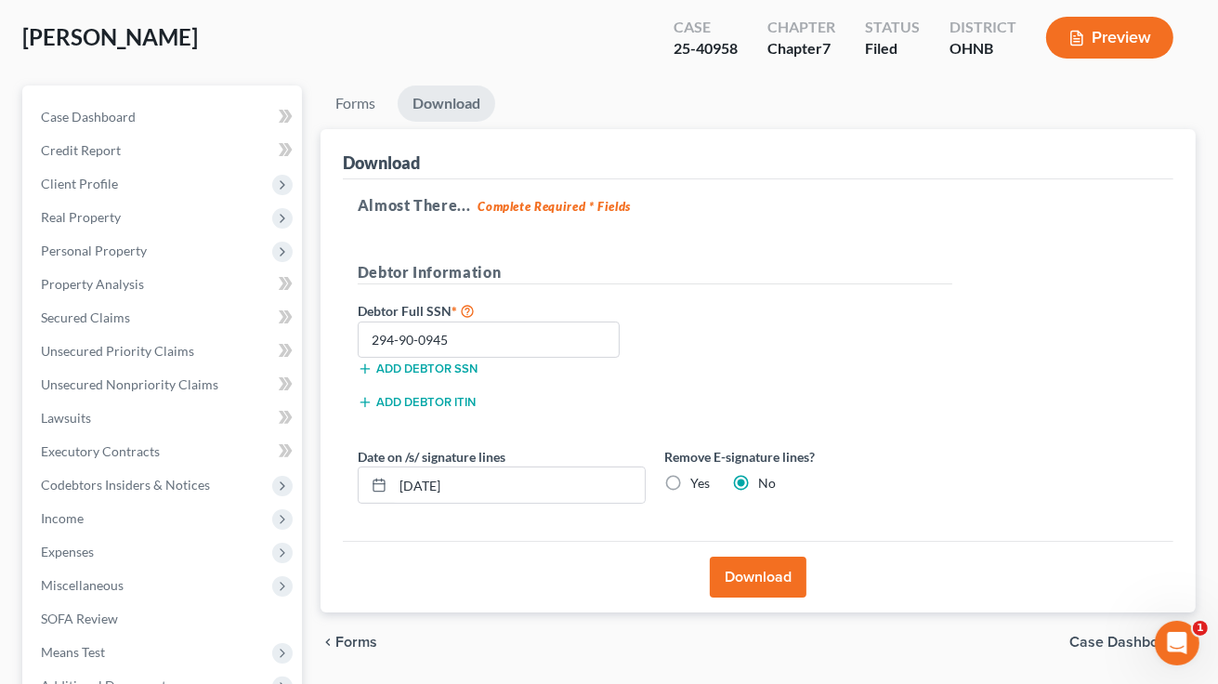
click at [418, 99] on link "Download" at bounding box center [447, 104] width 98 height 36
click at [742, 567] on button "Download" at bounding box center [758, 577] width 97 height 41
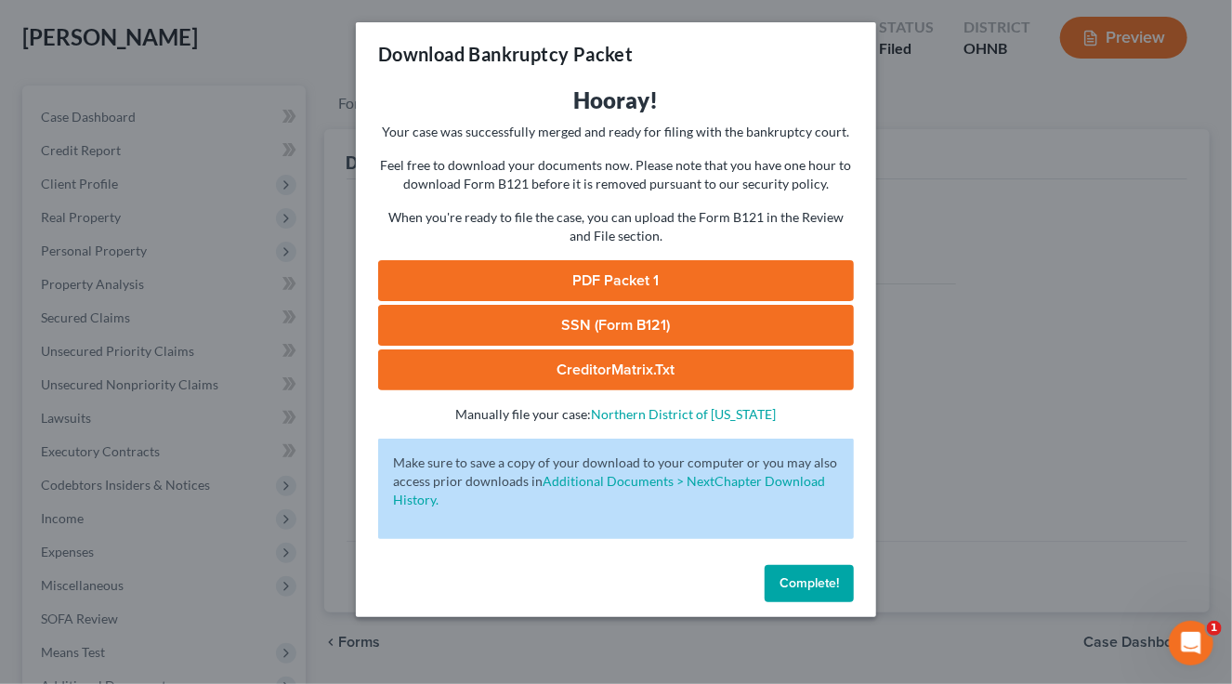
click at [612, 371] on link "CreditorMatrix.txt" at bounding box center [616, 369] width 476 height 41
click at [820, 573] on button "Complete!" at bounding box center [809, 583] width 89 height 37
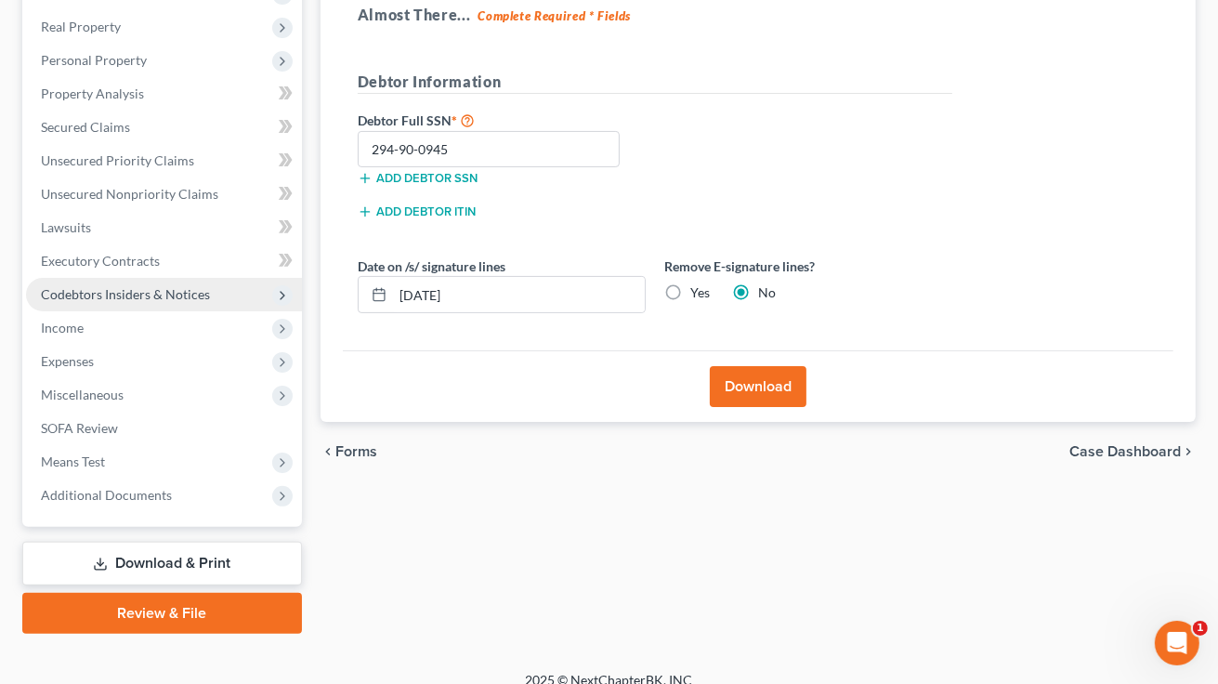
scroll to position [302, 0]
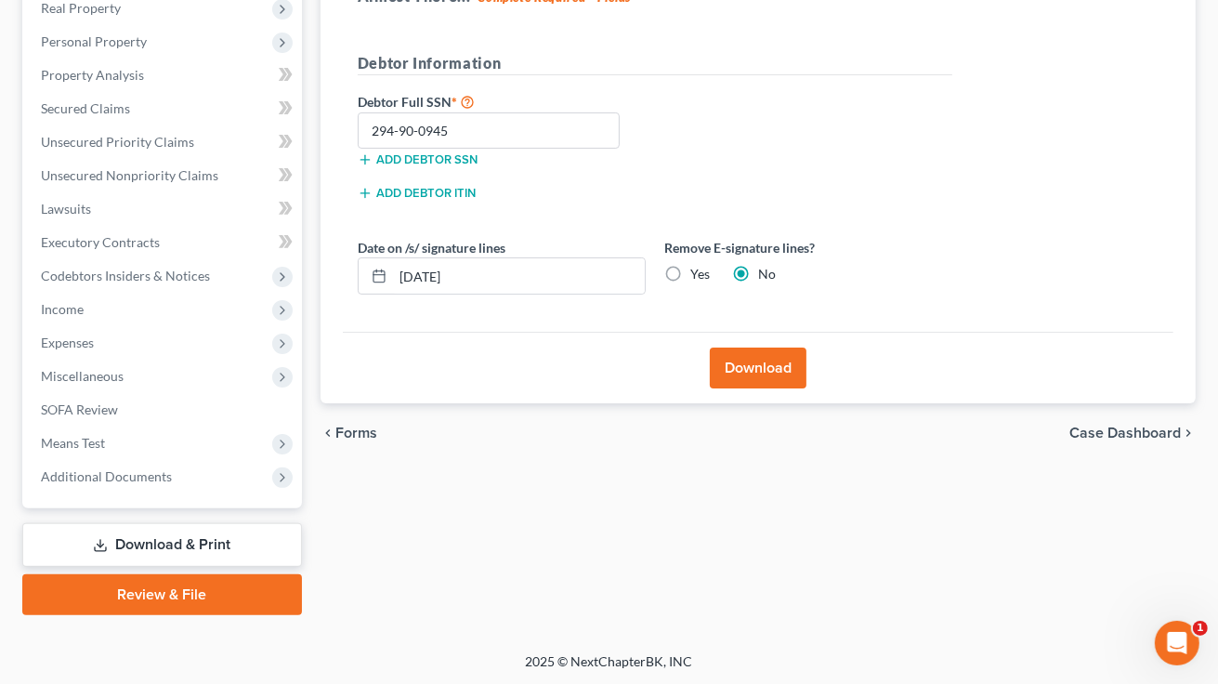
click at [170, 539] on link "Download & Print" at bounding box center [162, 545] width 280 height 44
click at [89, 111] on span "Secured Claims" at bounding box center [85, 108] width 89 height 16
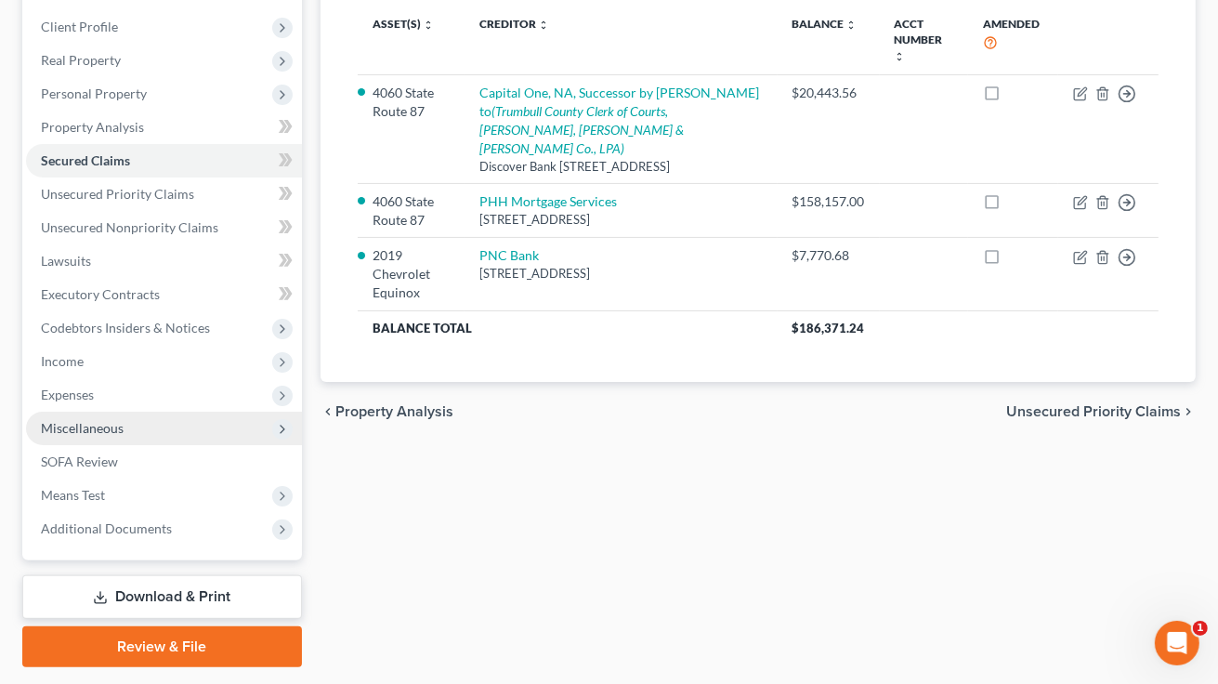
scroll to position [302, 0]
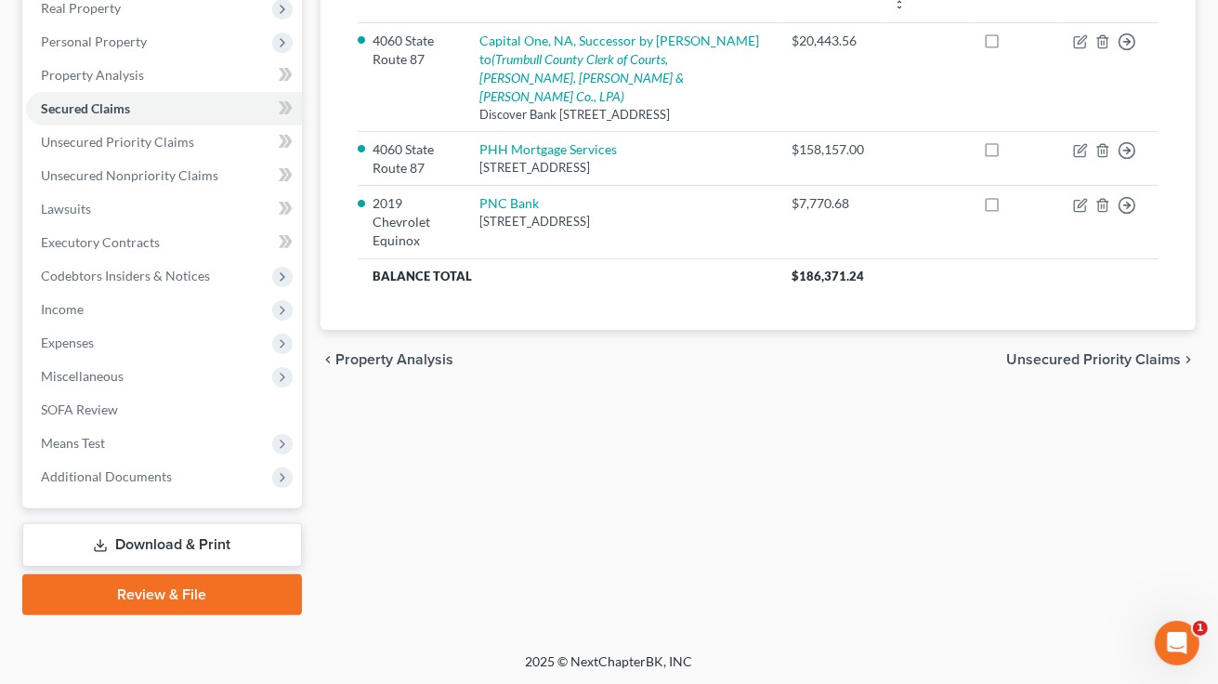
click at [122, 536] on link "Download & Print" at bounding box center [162, 545] width 280 height 44
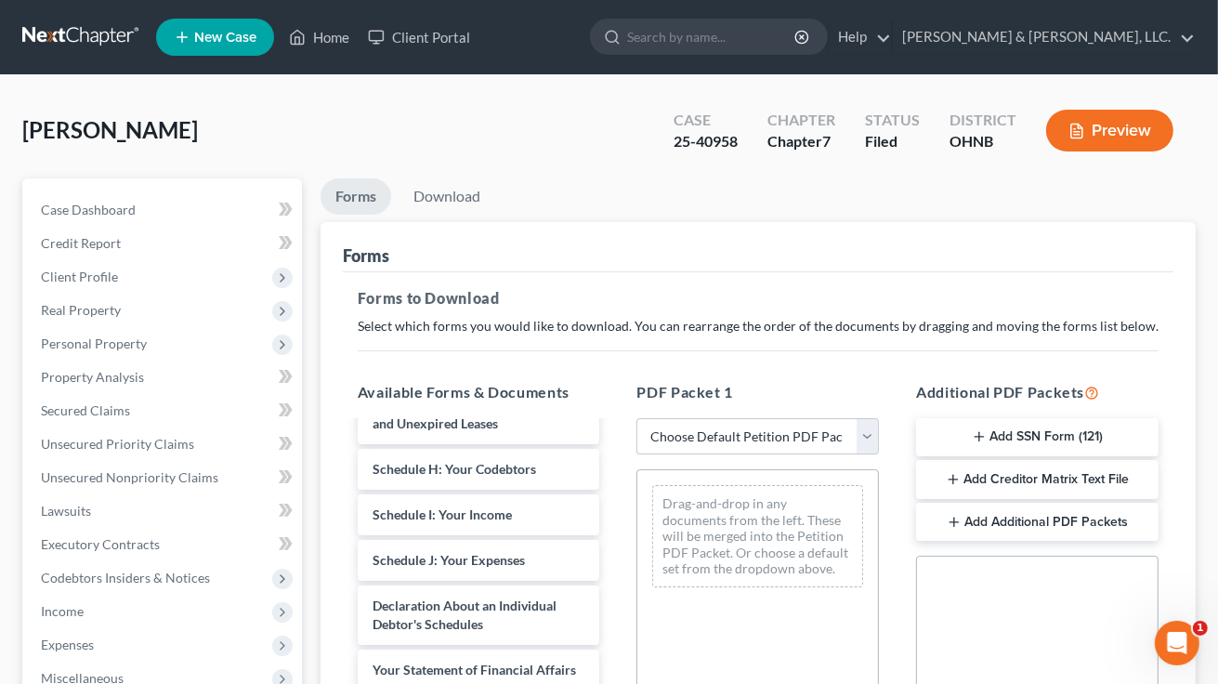
scroll to position [465, 0]
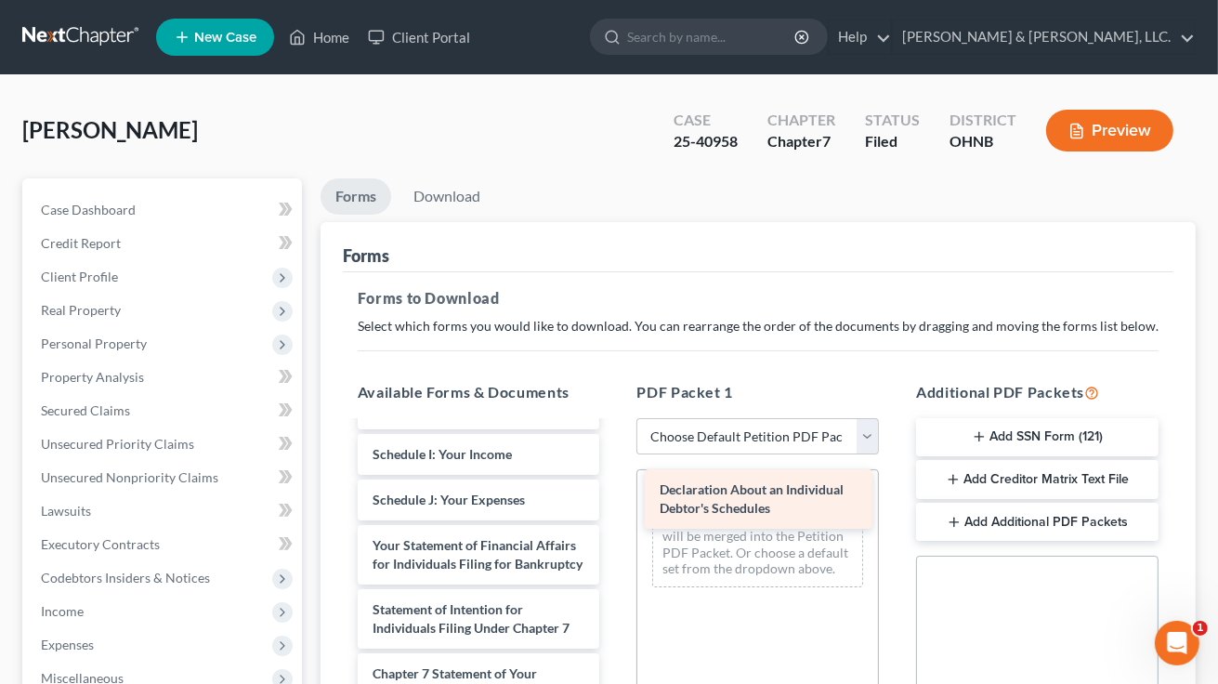
drag, startPoint x: 451, startPoint y: 557, endPoint x: 738, endPoint y: 503, distance: 292.2
click at [615, 503] on div "Declaration About an Individual Debtor's Schedules Voluntary Petition for Indiv…" at bounding box center [479, 463] width 272 height 1011
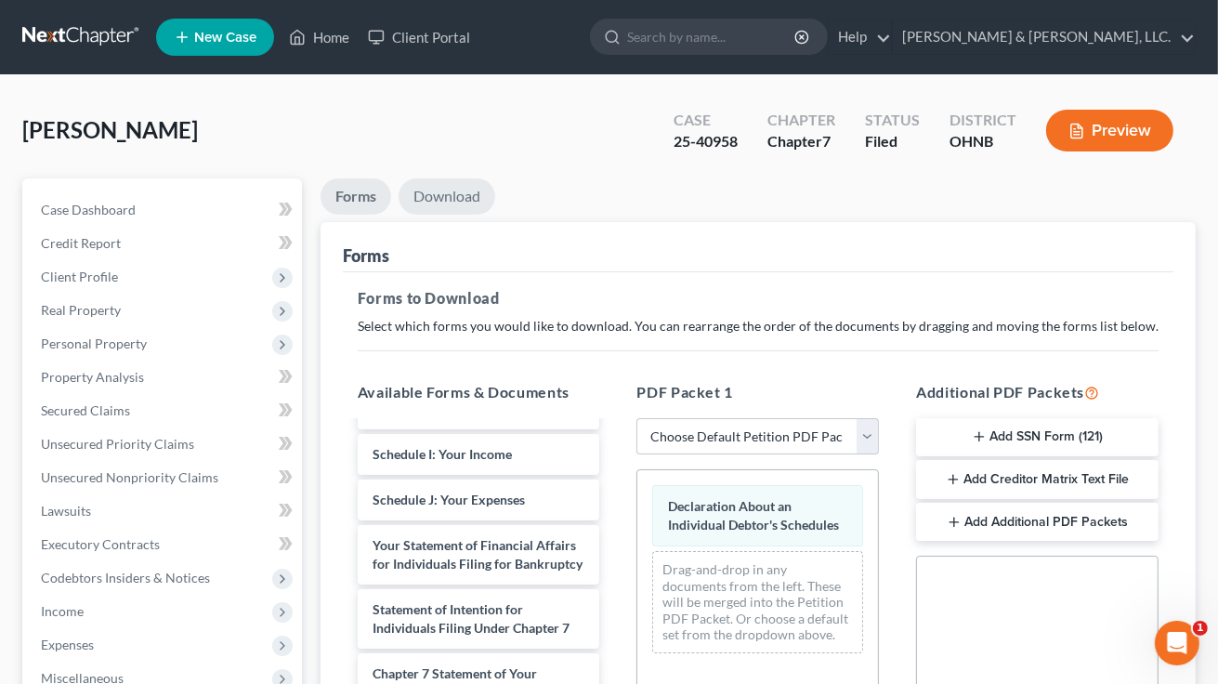
click at [447, 196] on link "Download" at bounding box center [447, 196] width 97 height 36
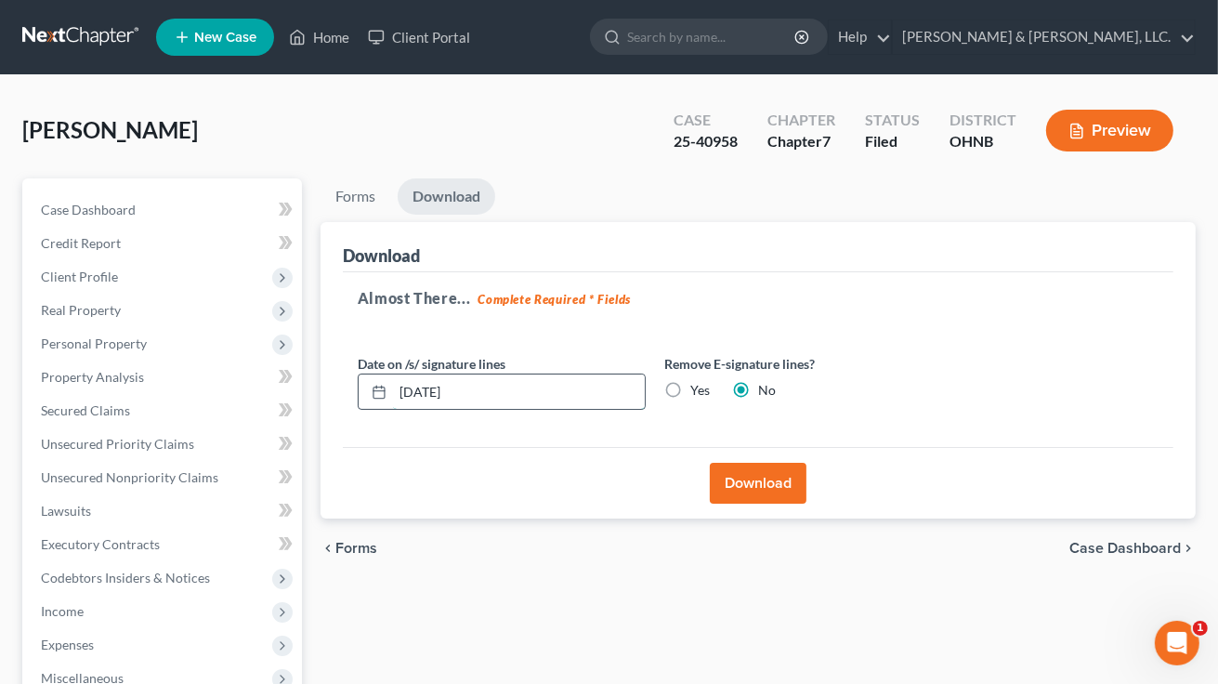
drag, startPoint x: 400, startPoint y: 388, endPoint x: 477, endPoint y: 397, distance: 77.6
click at [477, 397] on input "[DATE]" at bounding box center [519, 392] width 252 height 35
type input "[DATE]"
click at [775, 487] on button "Download" at bounding box center [758, 483] width 97 height 41
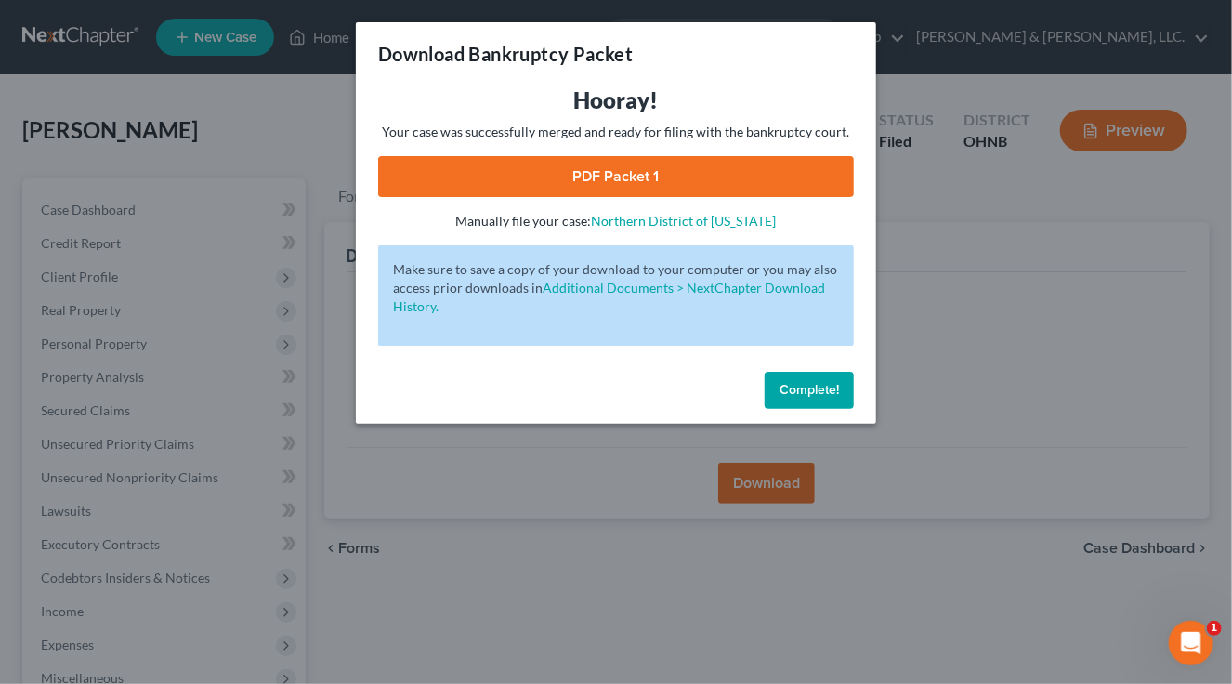
click at [613, 164] on link "PDF Packet 1" at bounding box center [616, 176] width 476 height 41
click at [795, 388] on span "Complete!" at bounding box center [809, 390] width 59 height 16
